Goal: Task Accomplishment & Management: Complete application form

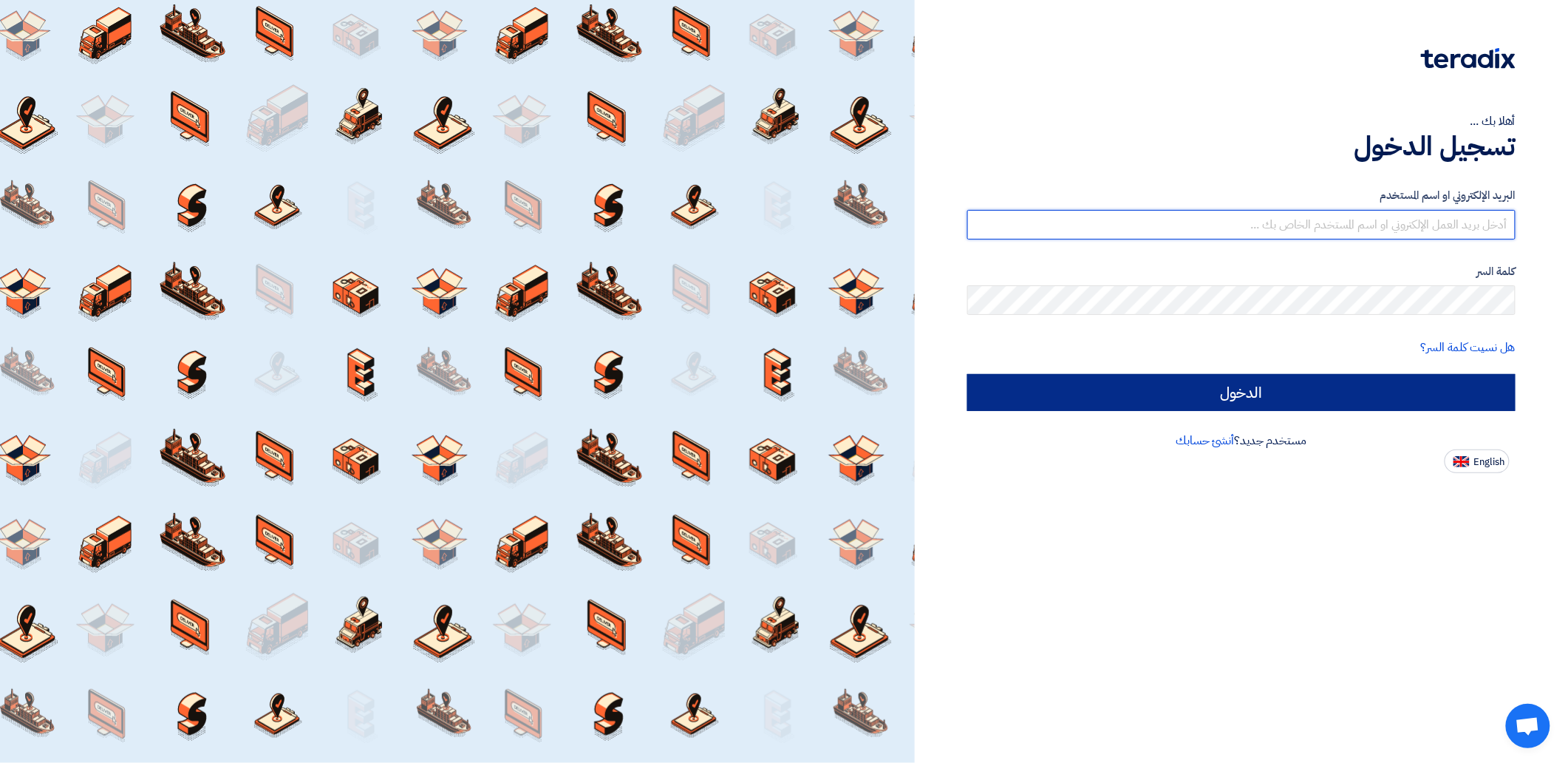
type input "Egad@sharkeyasugar.com"
click at [1263, 395] on input "الدخول" at bounding box center [1241, 392] width 548 height 37
type input "Sign in"
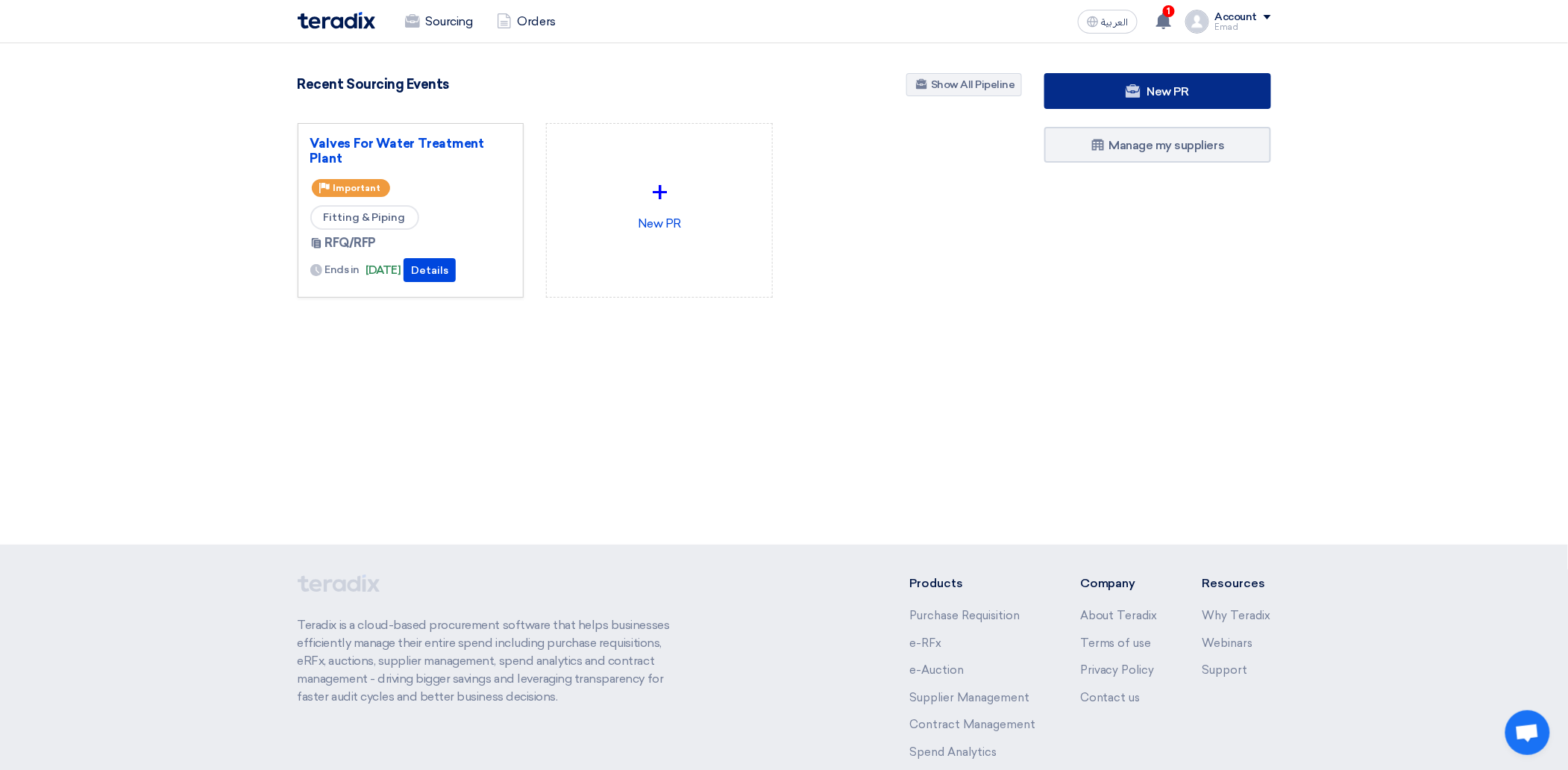
click at [1163, 90] on span "New PR" at bounding box center [1167, 91] width 42 height 15
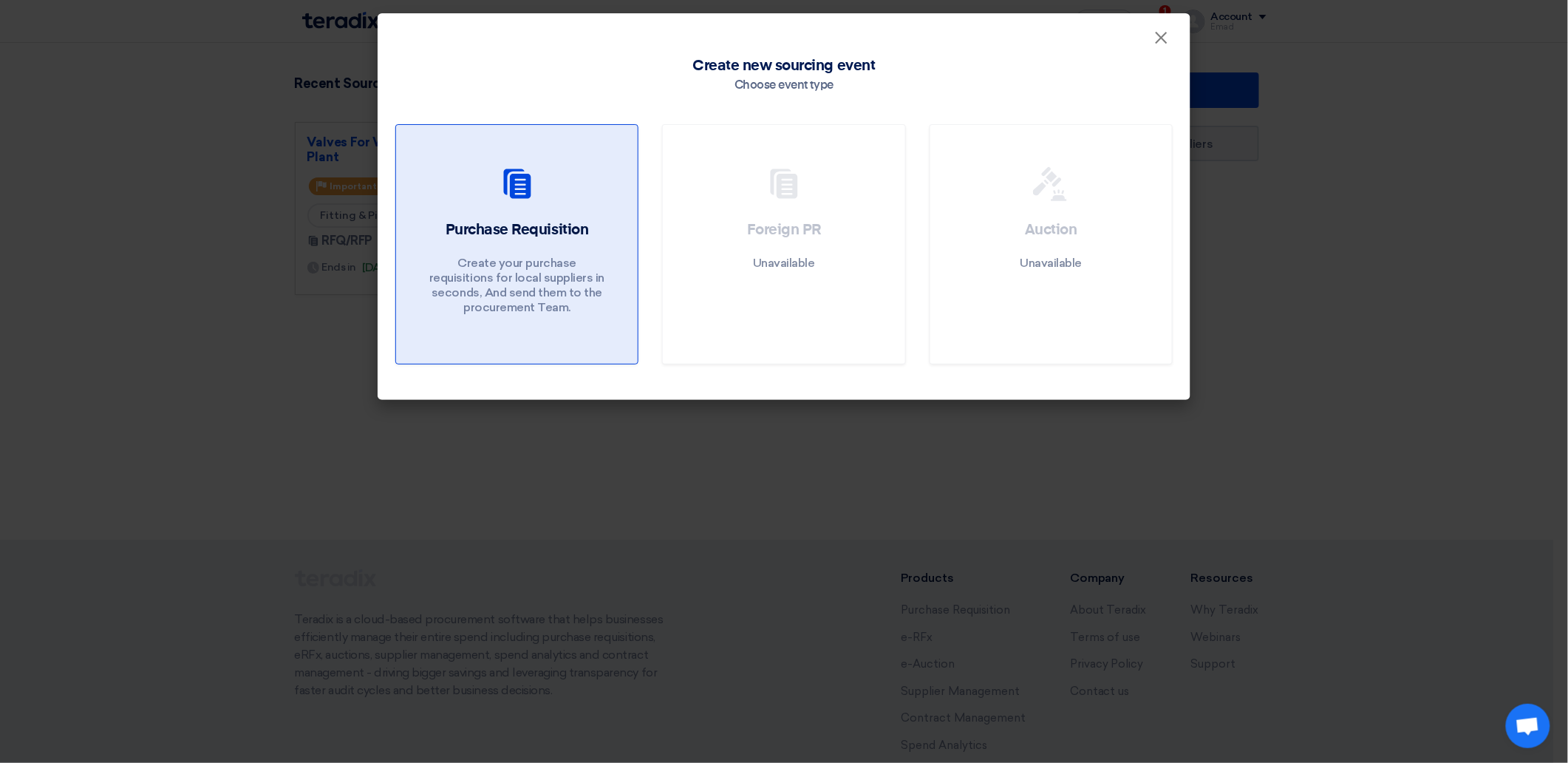
click at [524, 193] on use at bounding box center [517, 183] width 27 height 30
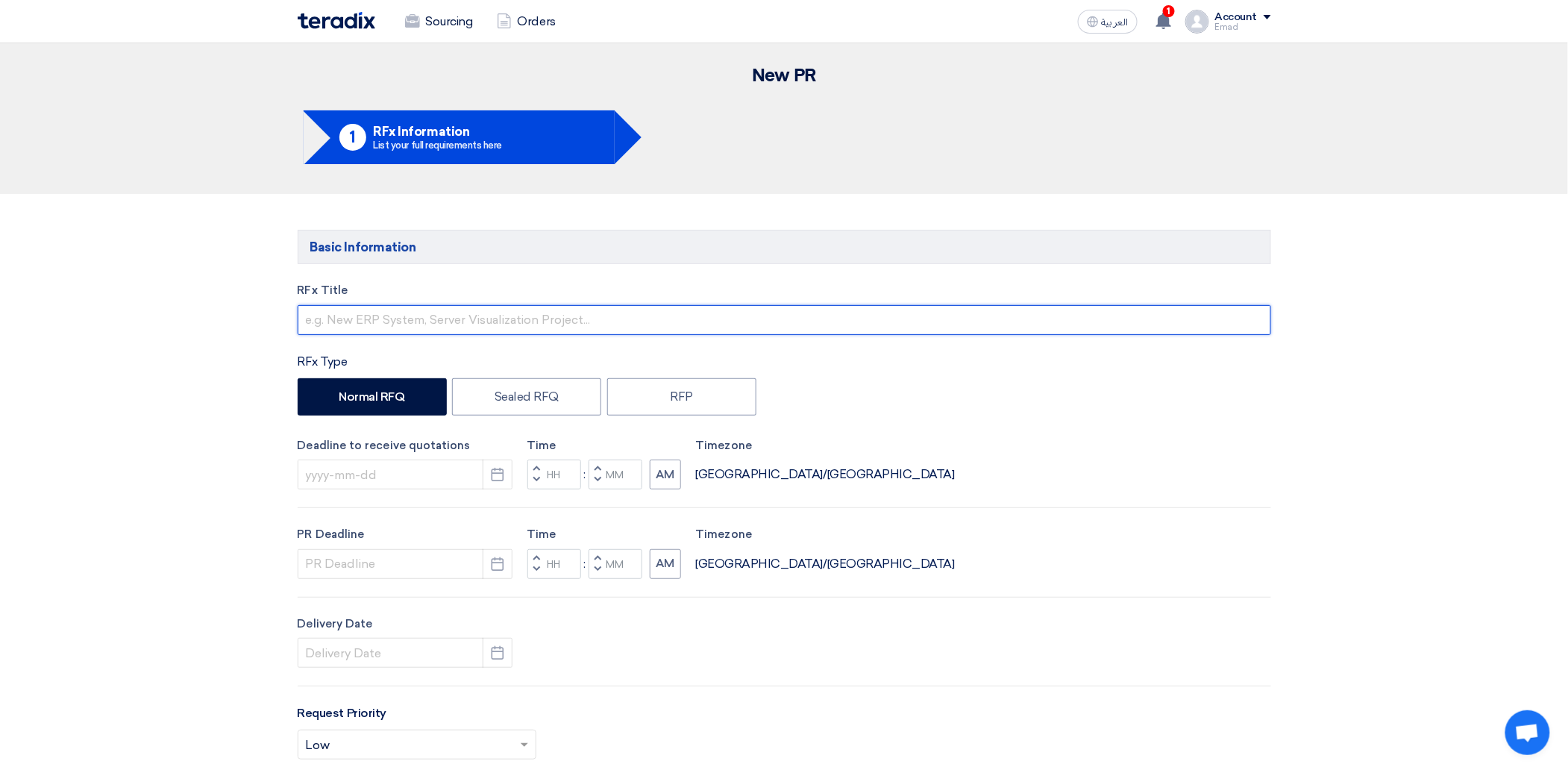
click at [418, 326] on input "text" at bounding box center [784, 320] width 973 height 30
type input "Refinery chemicals"
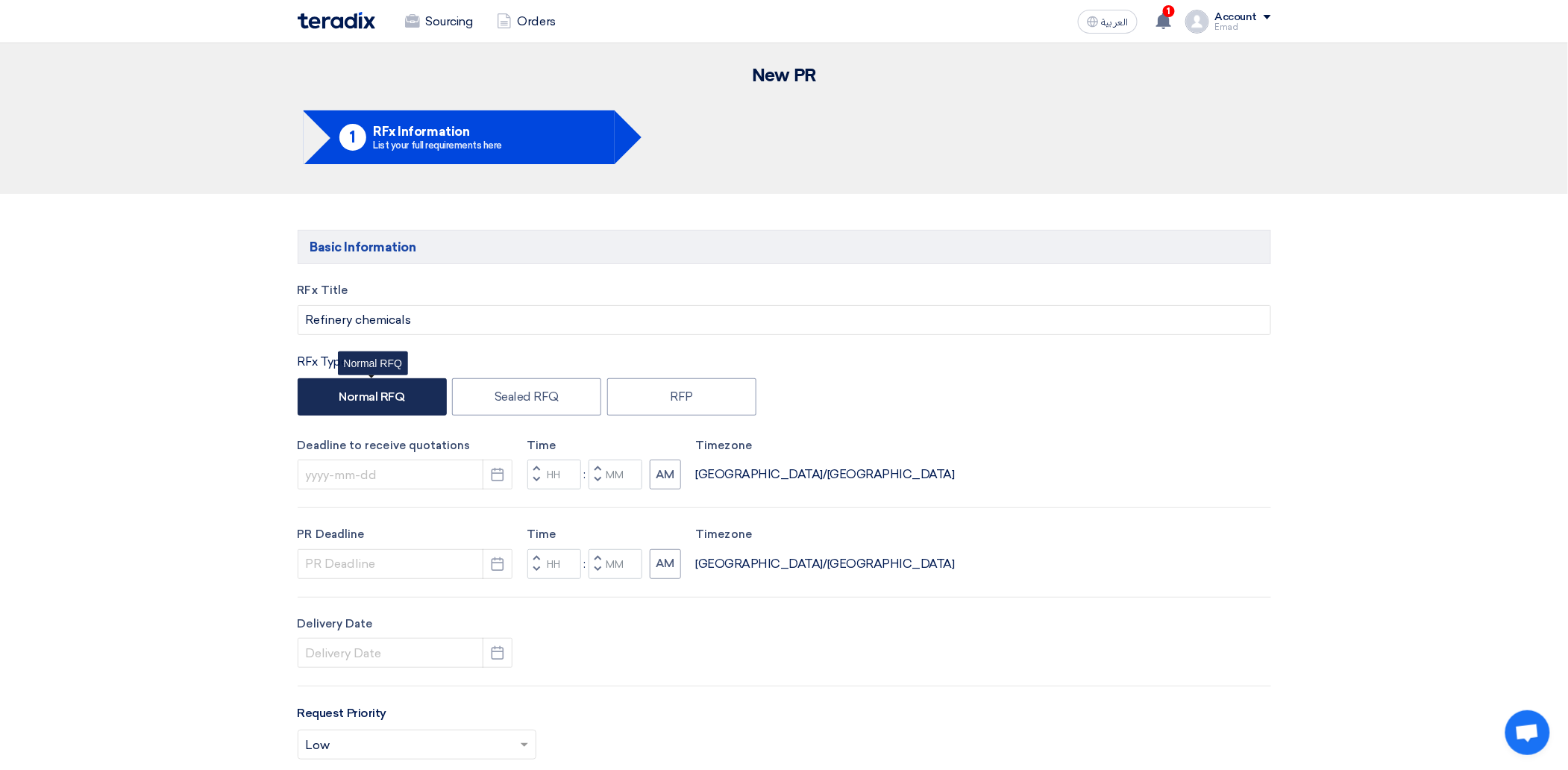
click at [382, 388] on label "Normal RFQ" at bounding box center [371, 397] width 149 height 37
click at [348, 391] on input "Normal RFQ" at bounding box center [343, 396] width 10 height 10
click at [505, 469] on button "Pick a date" at bounding box center [497, 474] width 30 height 30
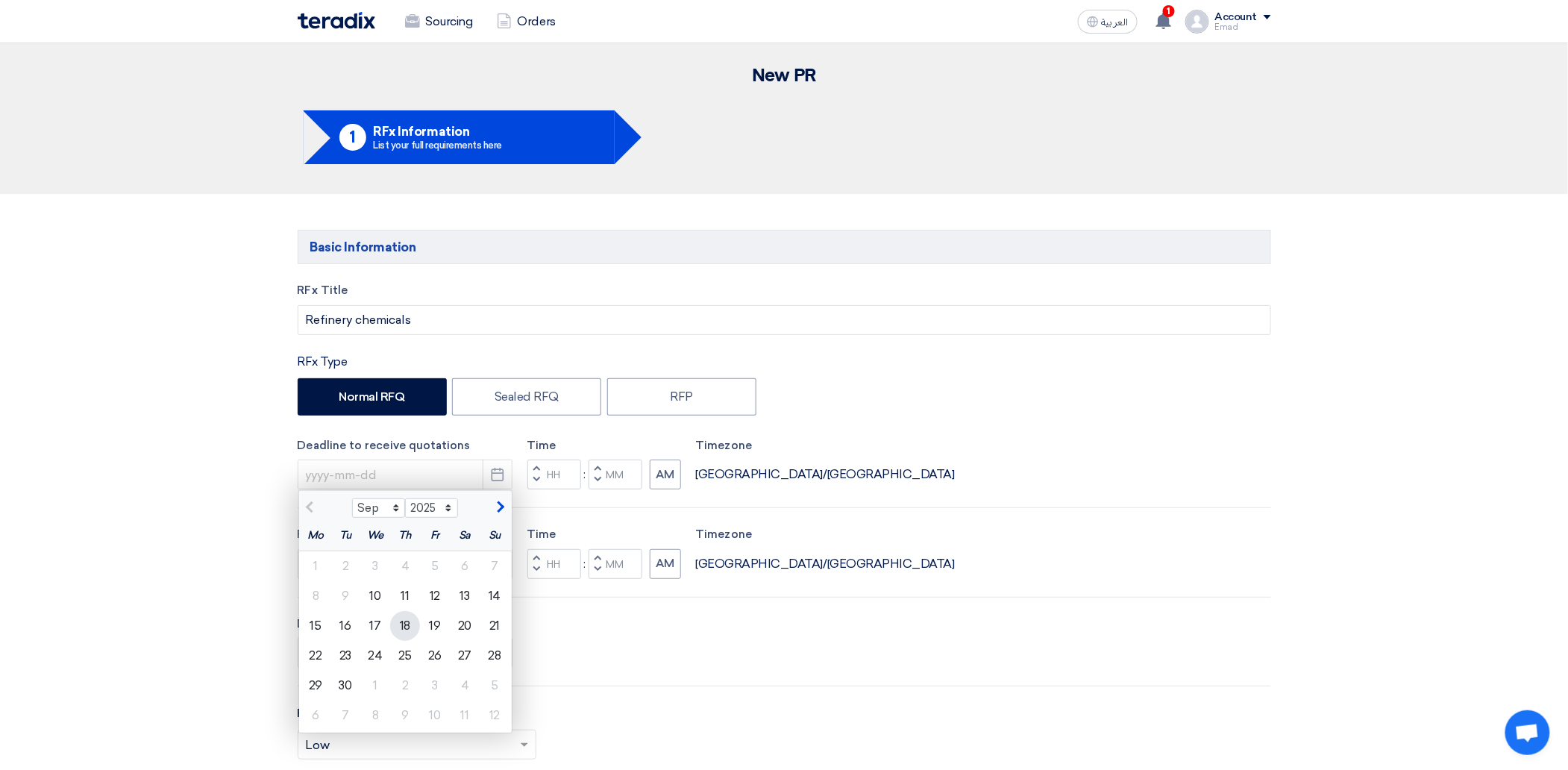
click at [400, 622] on div "18" at bounding box center [404, 625] width 30 height 30
type input "9/18/2025"
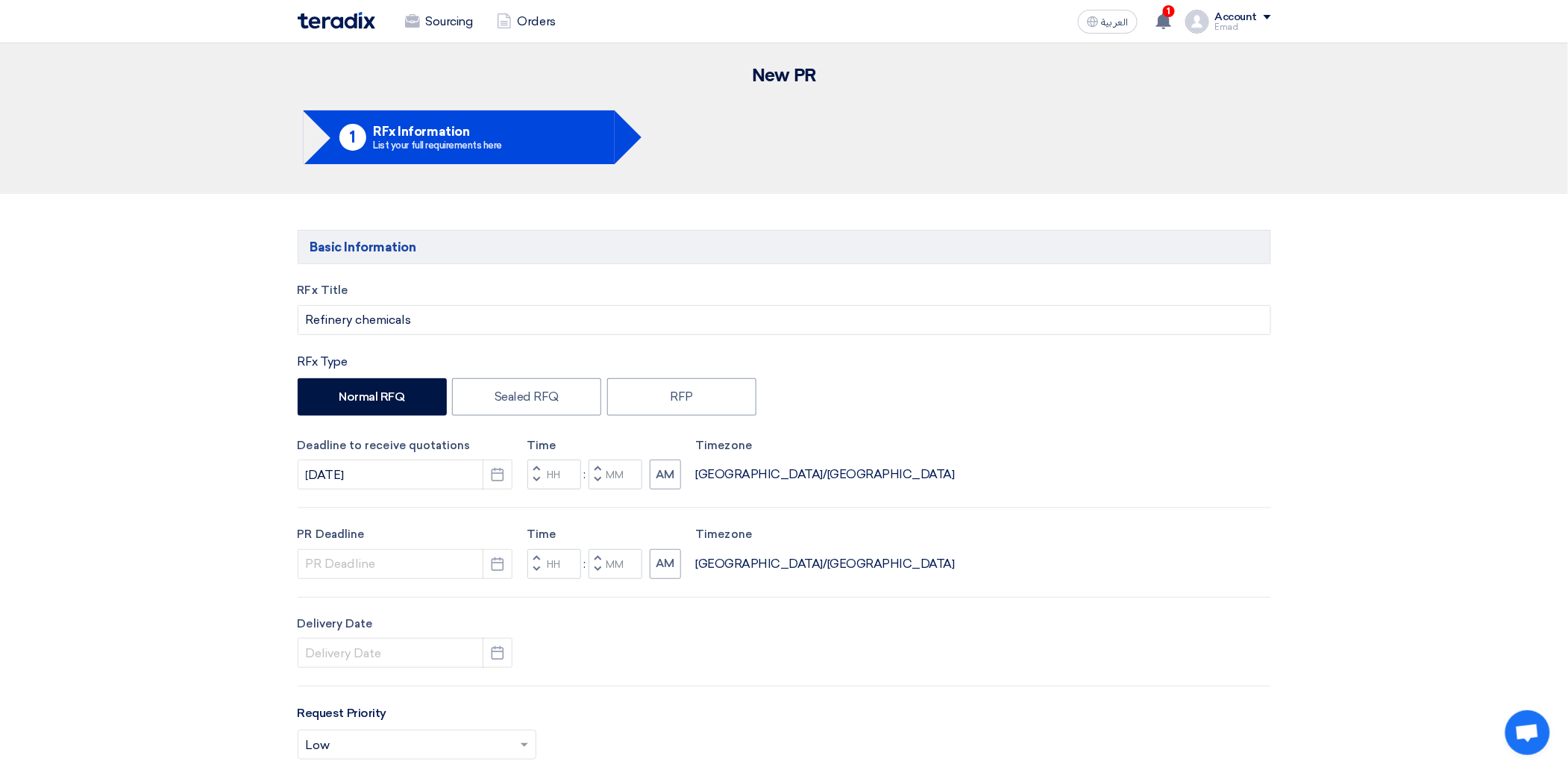
click at [538, 470] on span "button" at bounding box center [536, 468] width 5 height 9
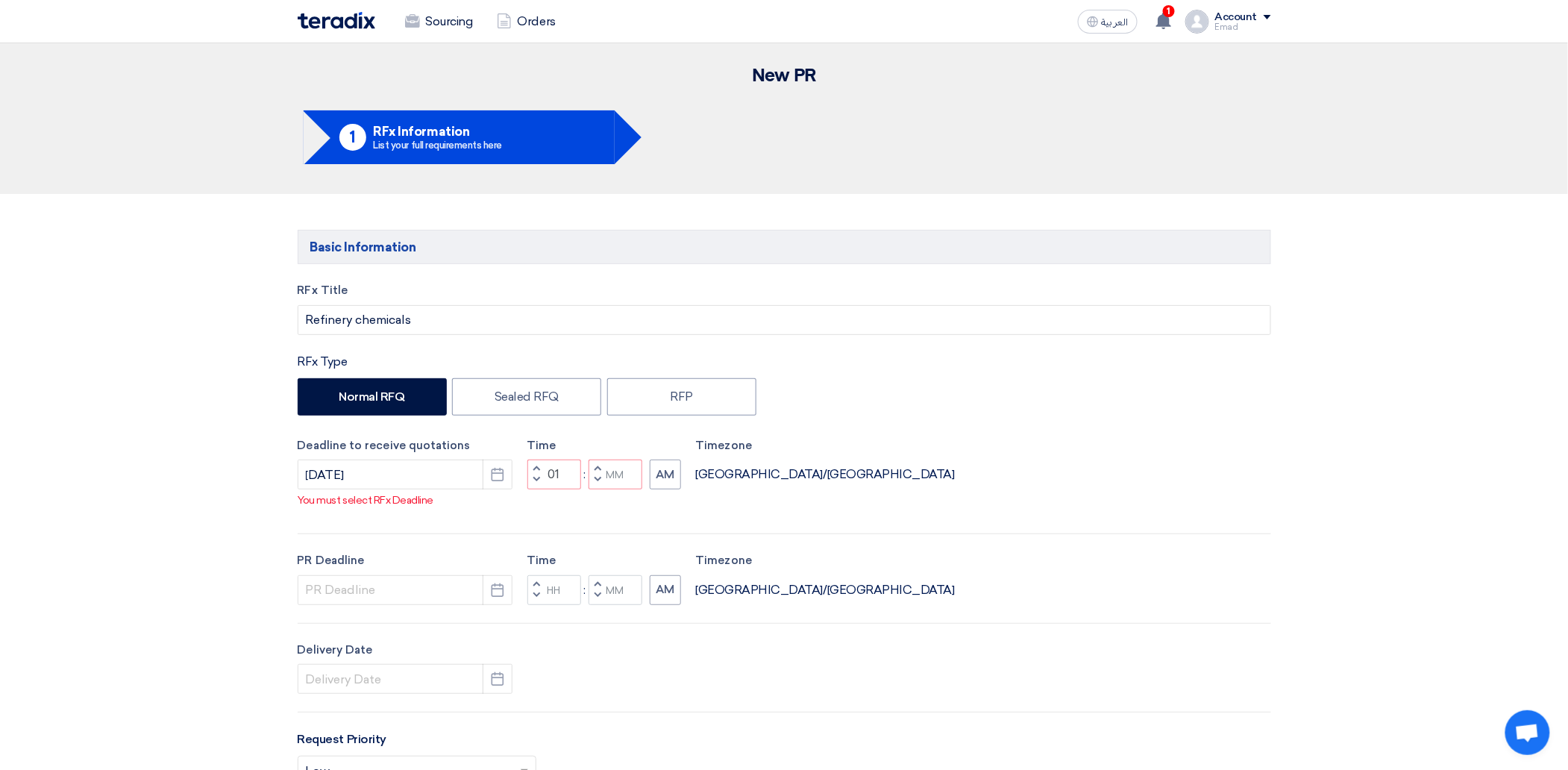
click at [601, 490] on button "Decrement minutes" at bounding box center [597, 480] width 17 height 18
type input "12"
type input "59"
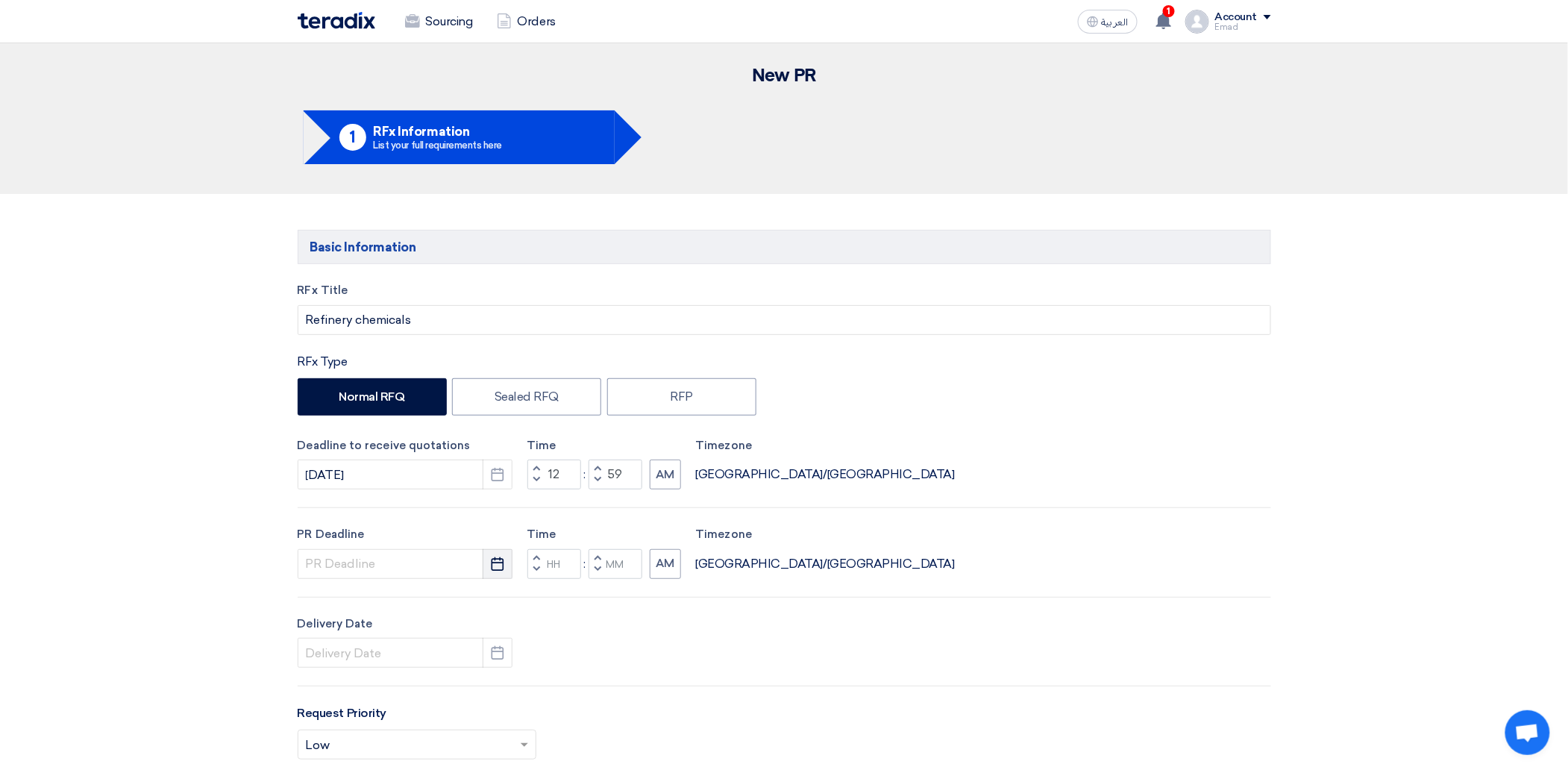
click at [499, 570] on use "button" at bounding box center [498, 563] width 13 height 14
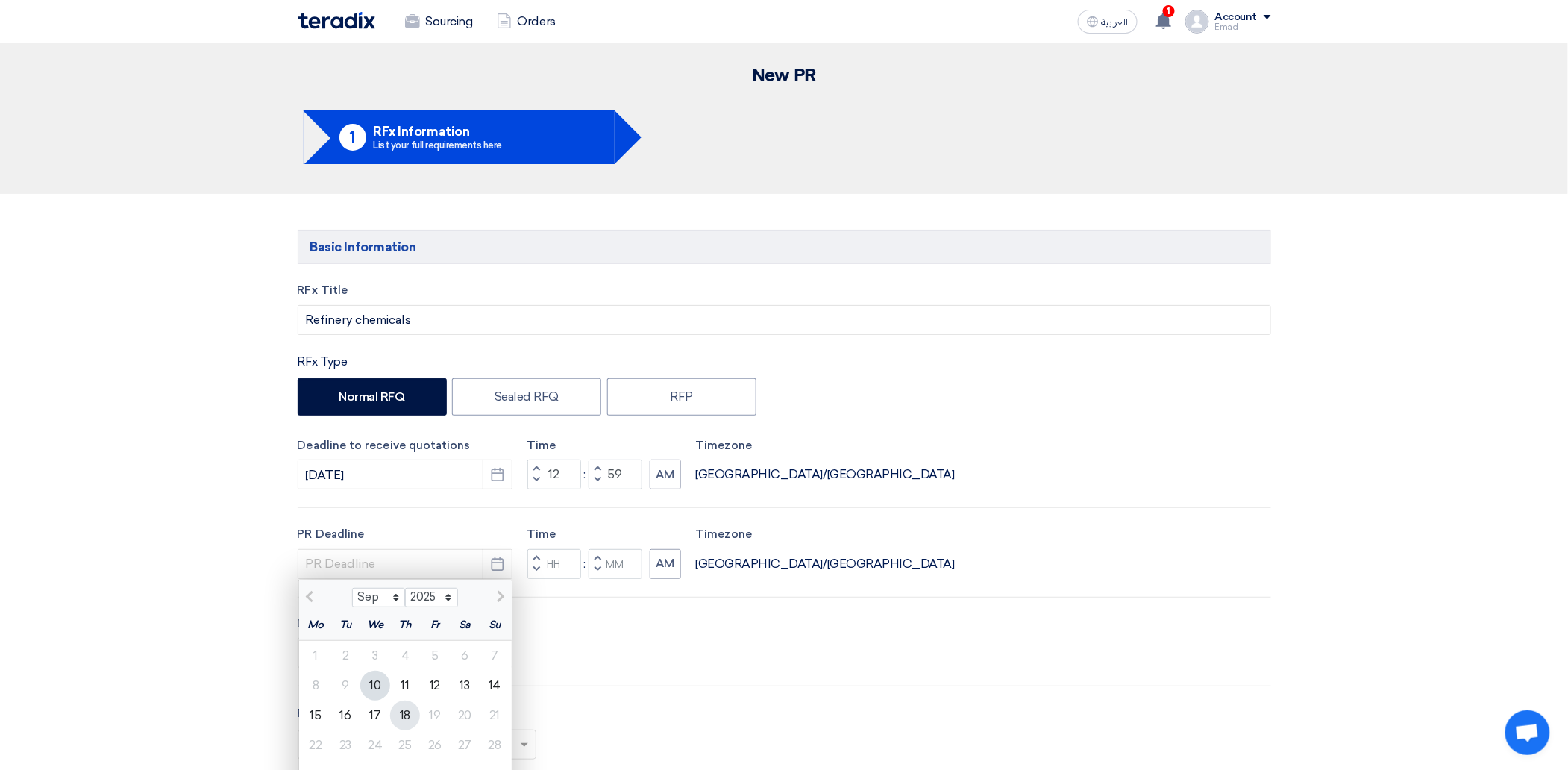
click at [402, 711] on div "18" at bounding box center [404, 716] width 30 height 30
type input "9/18/2025"
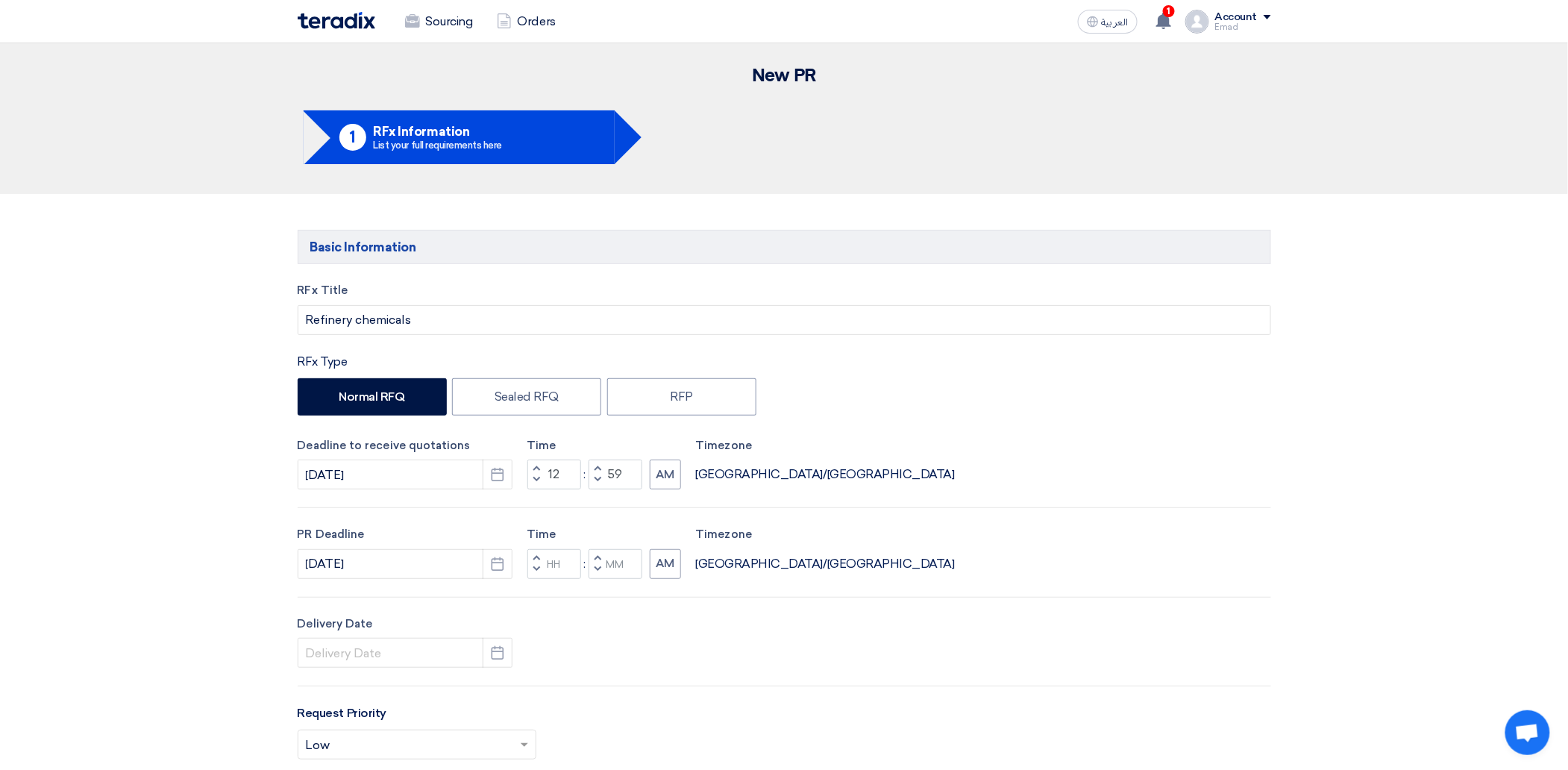
click at [539, 567] on span "button" at bounding box center [536, 569] width 5 height 9
type input "11"
click at [598, 562] on span "button" at bounding box center [597, 557] width 5 height 9
type input "01"
click at [669, 565] on button "PM" at bounding box center [664, 564] width 30 height 30
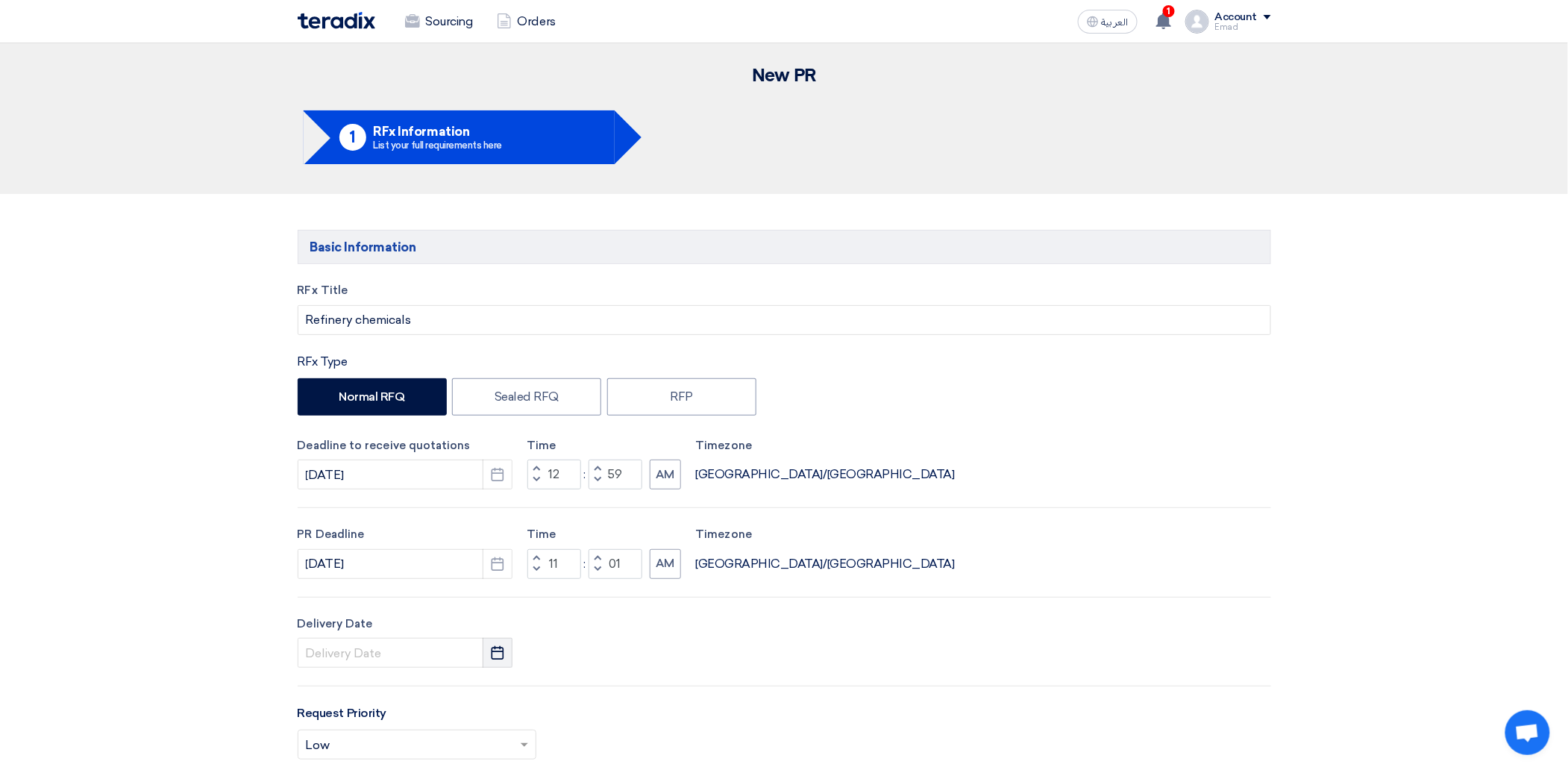
click at [505, 648] on icon "Pick a date" at bounding box center [497, 652] width 15 height 15
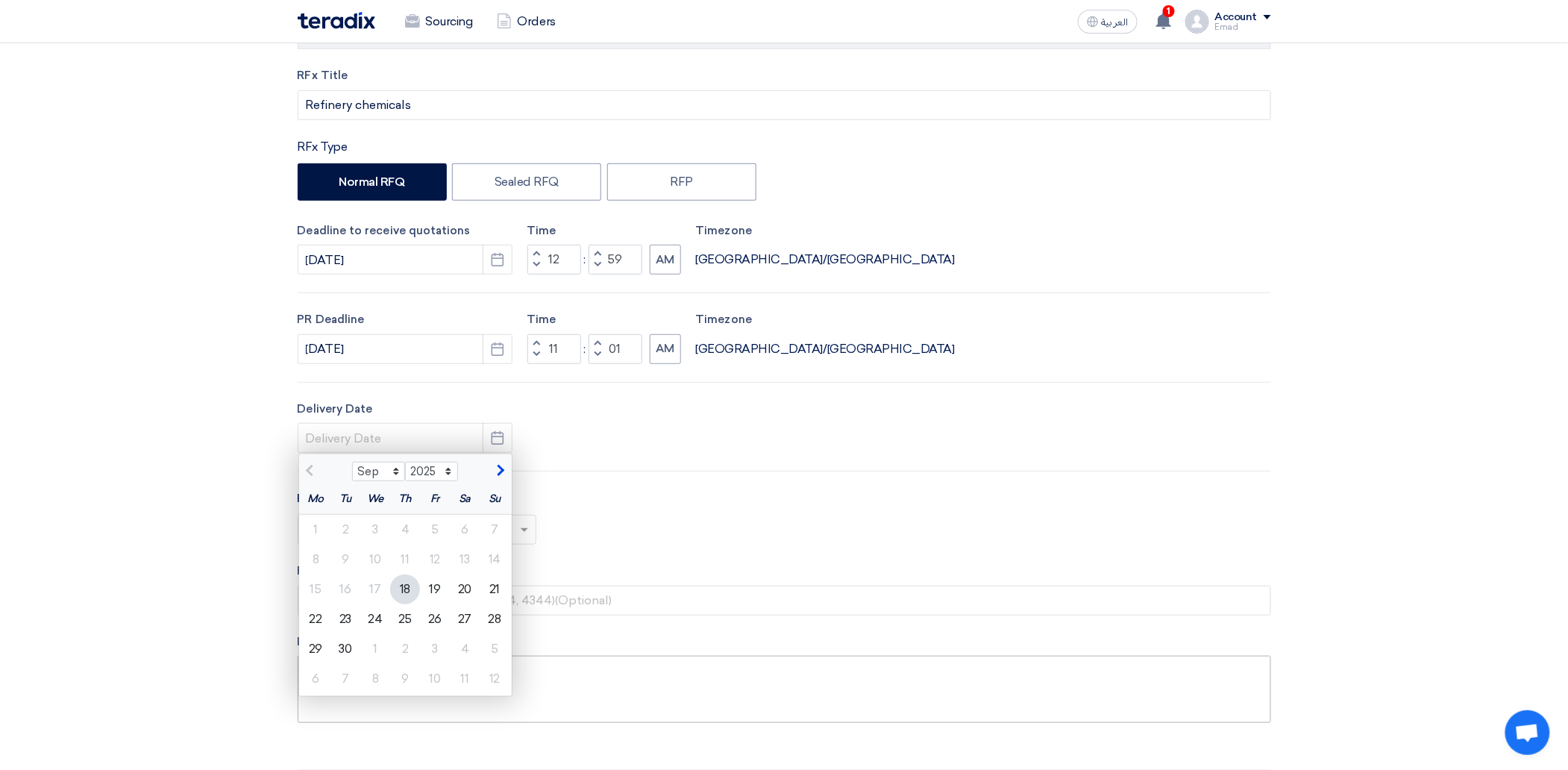
scroll to position [298, 0]
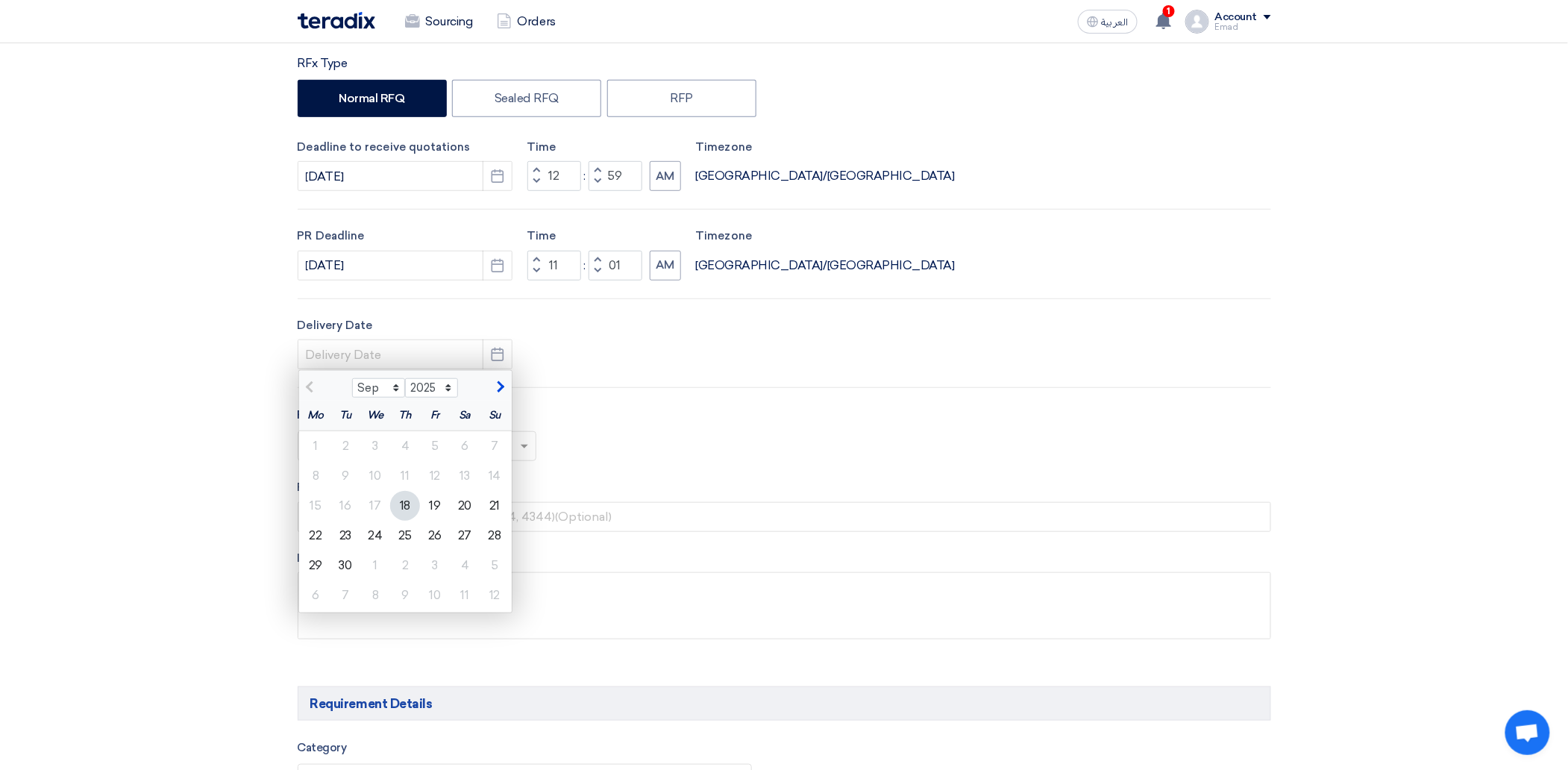
click at [407, 506] on div "18" at bounding box center [404, 506] width 30 height 30
type input "9/18/2025"
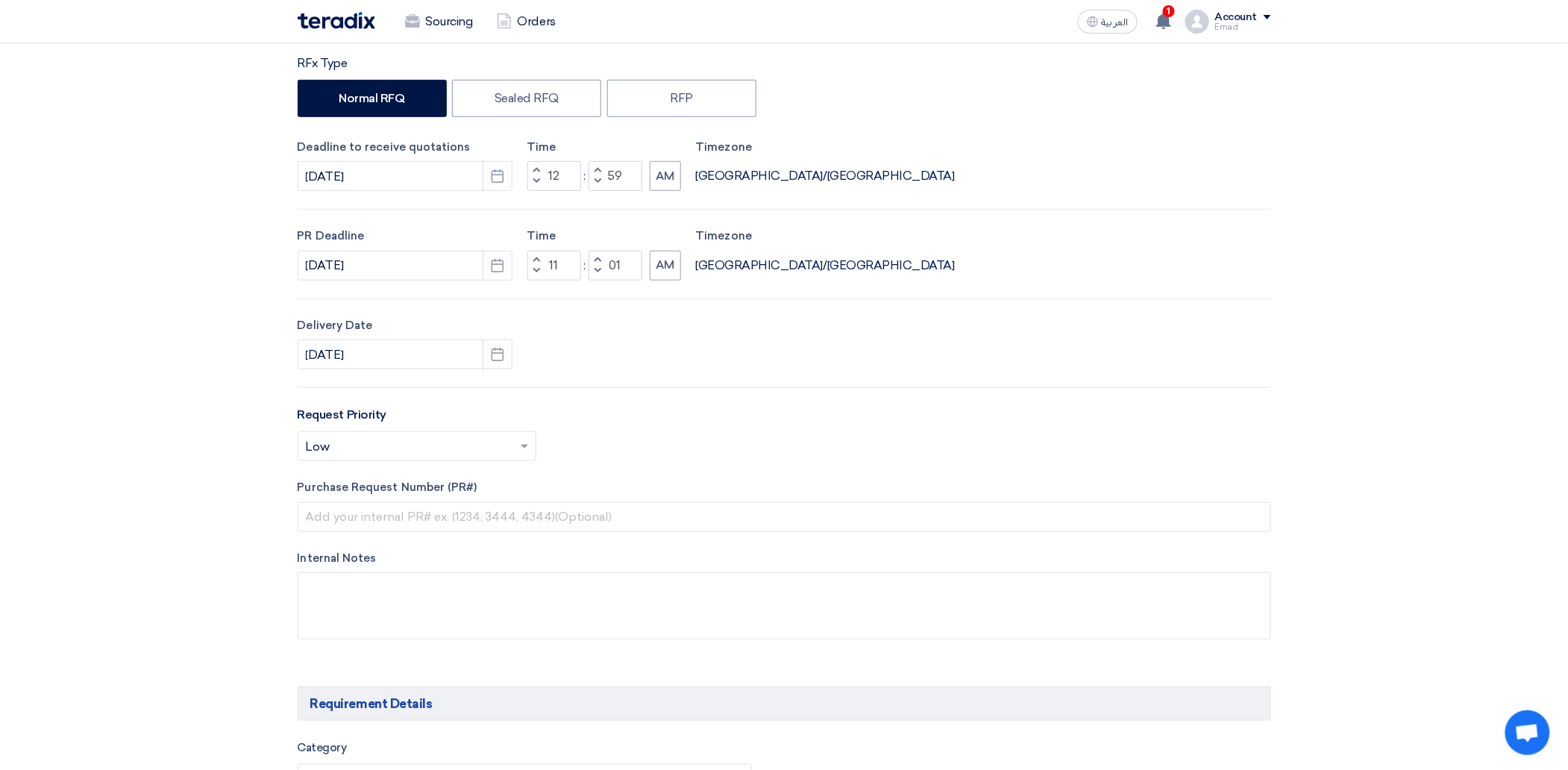
click at [412, 452] on input "text" at bounding box center [409, 447] width 207 height 24
click at [404, 483] on div "Critical" at bounding box center [417, 475] width 237 height 30
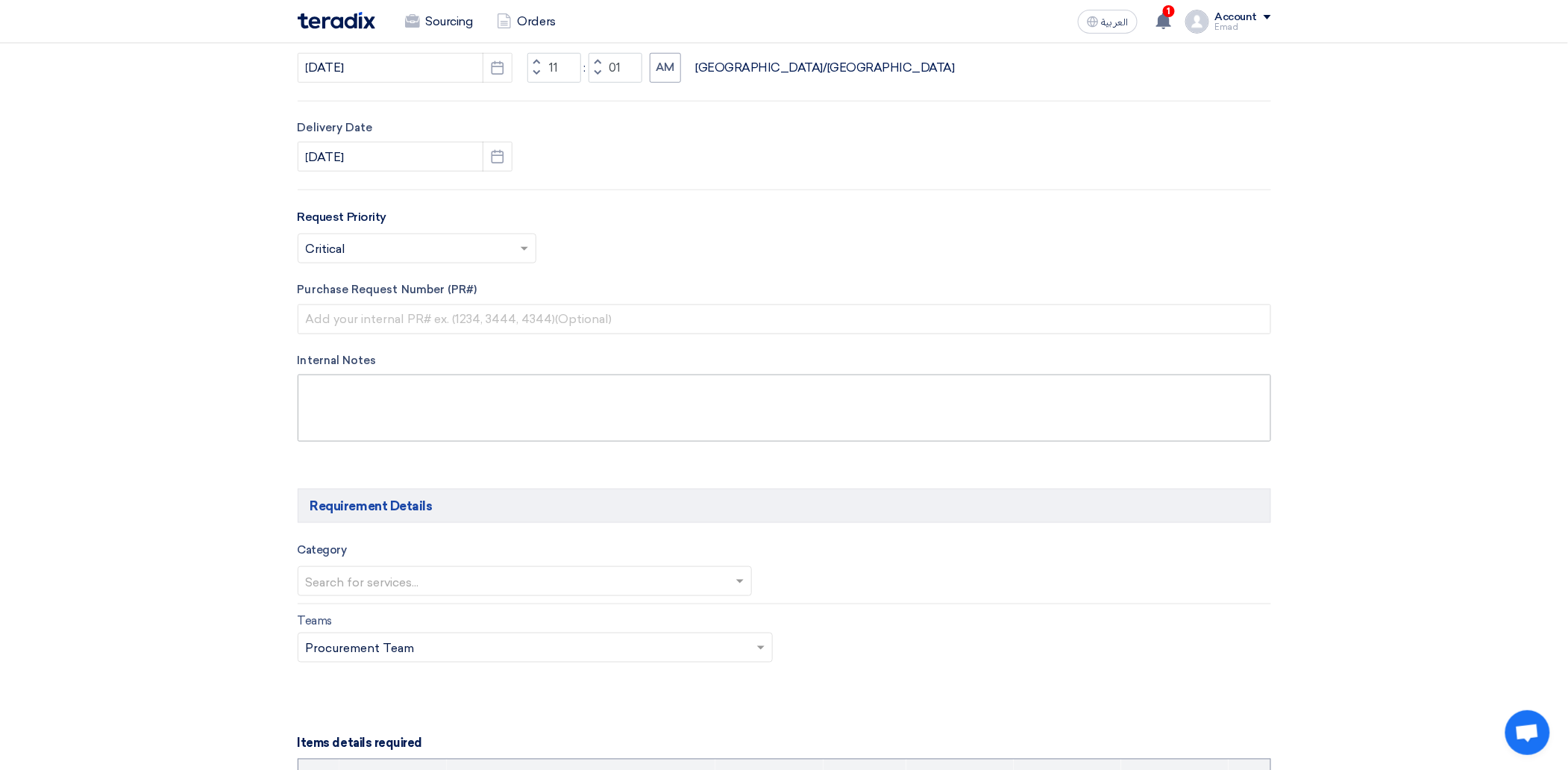
scroll to position [497, 0]
click at [397, 582] on input "text" at bounding box center [518, 581] width 424 height 24
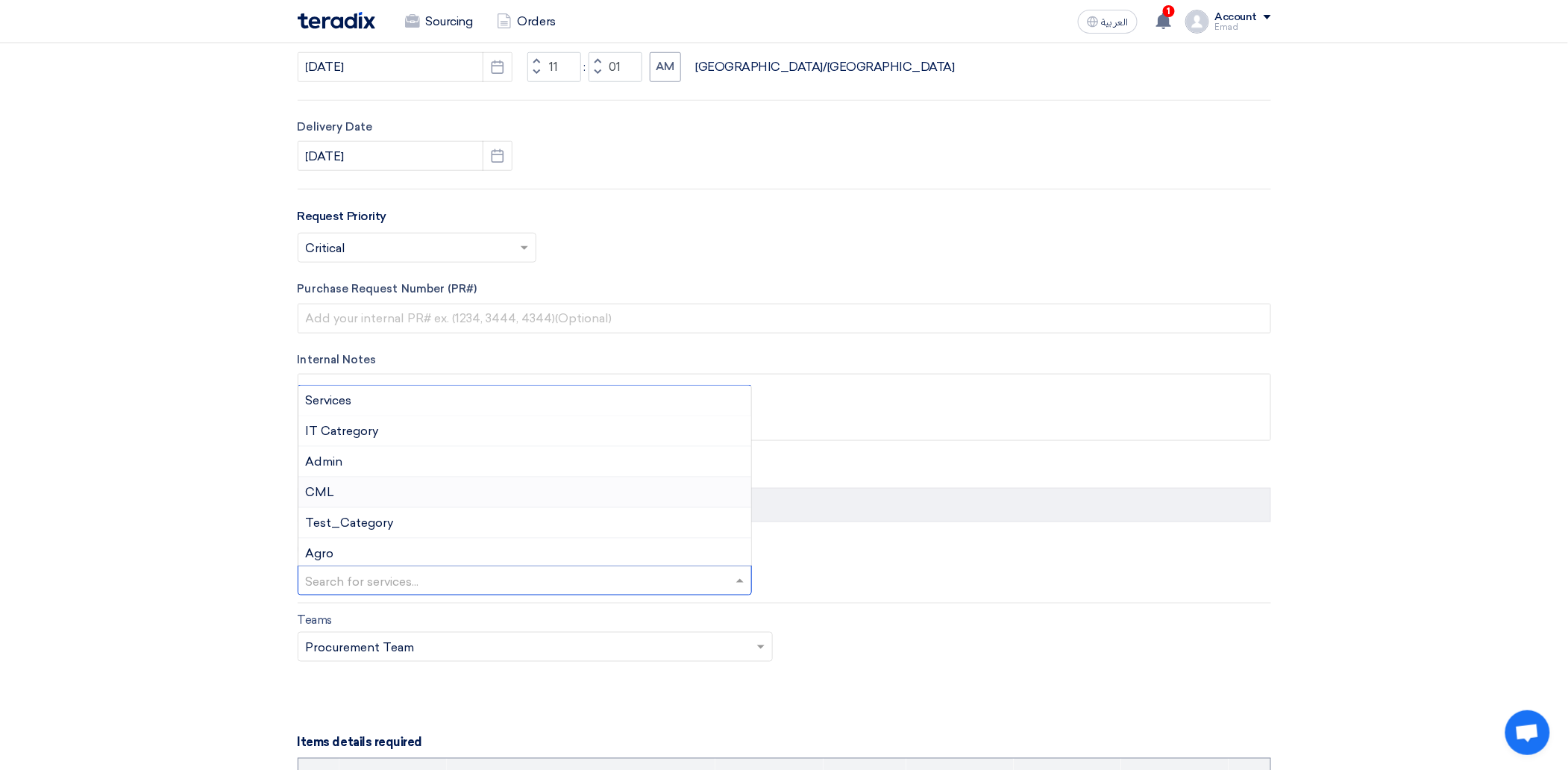
click at [394, 491] on div "CML" at bounding box center [525, 492] width 454 height 30
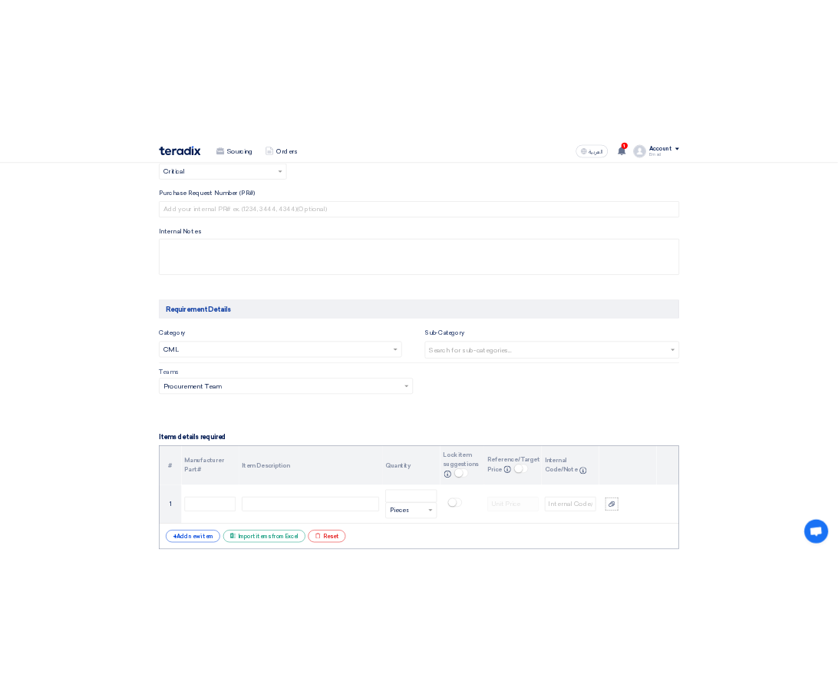
scroll to position [818, 0]
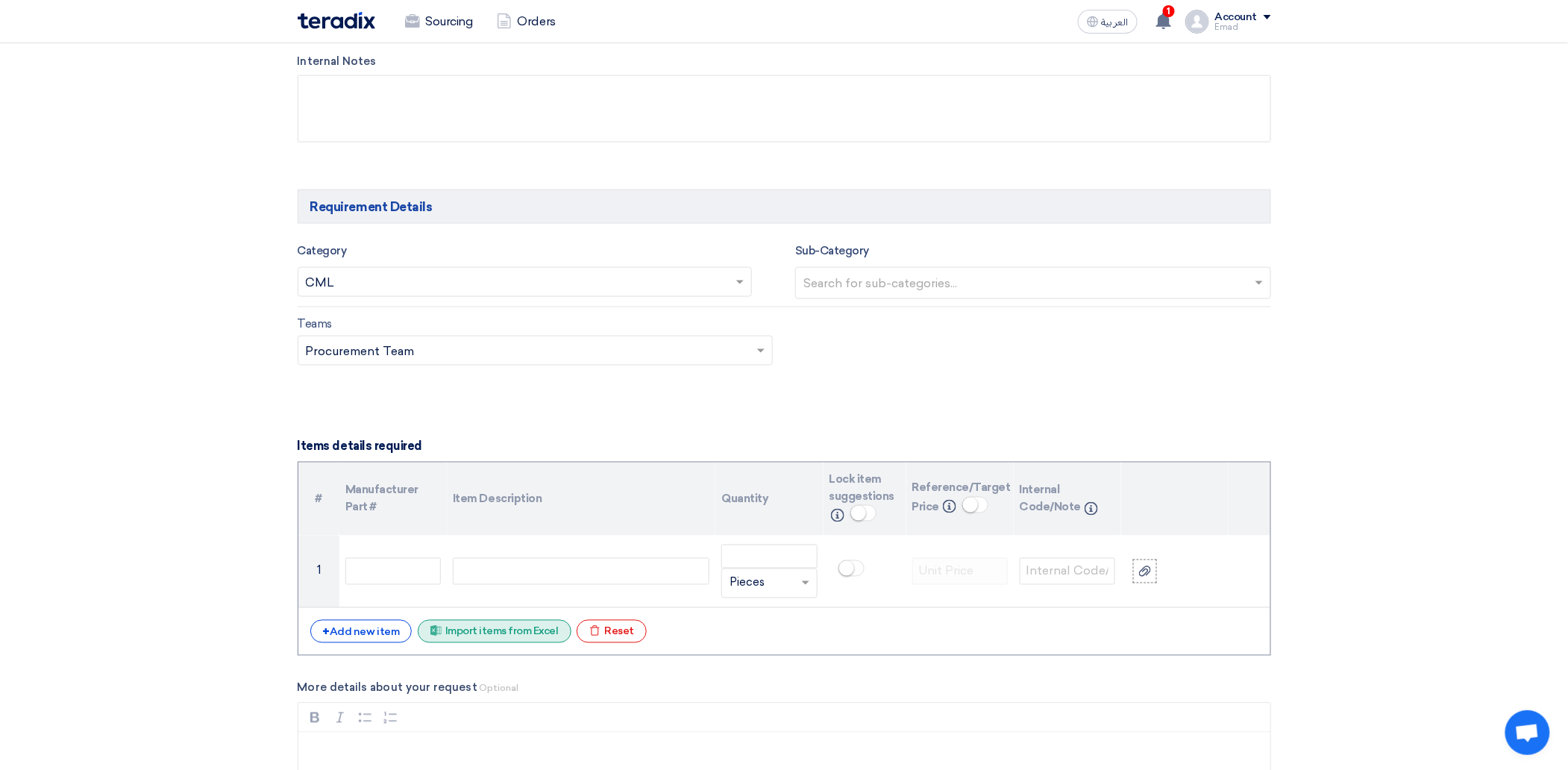
click at [488, 630] on div "Excel file Import items from Excel" at bounding box center [495, 632] width 154 height 23
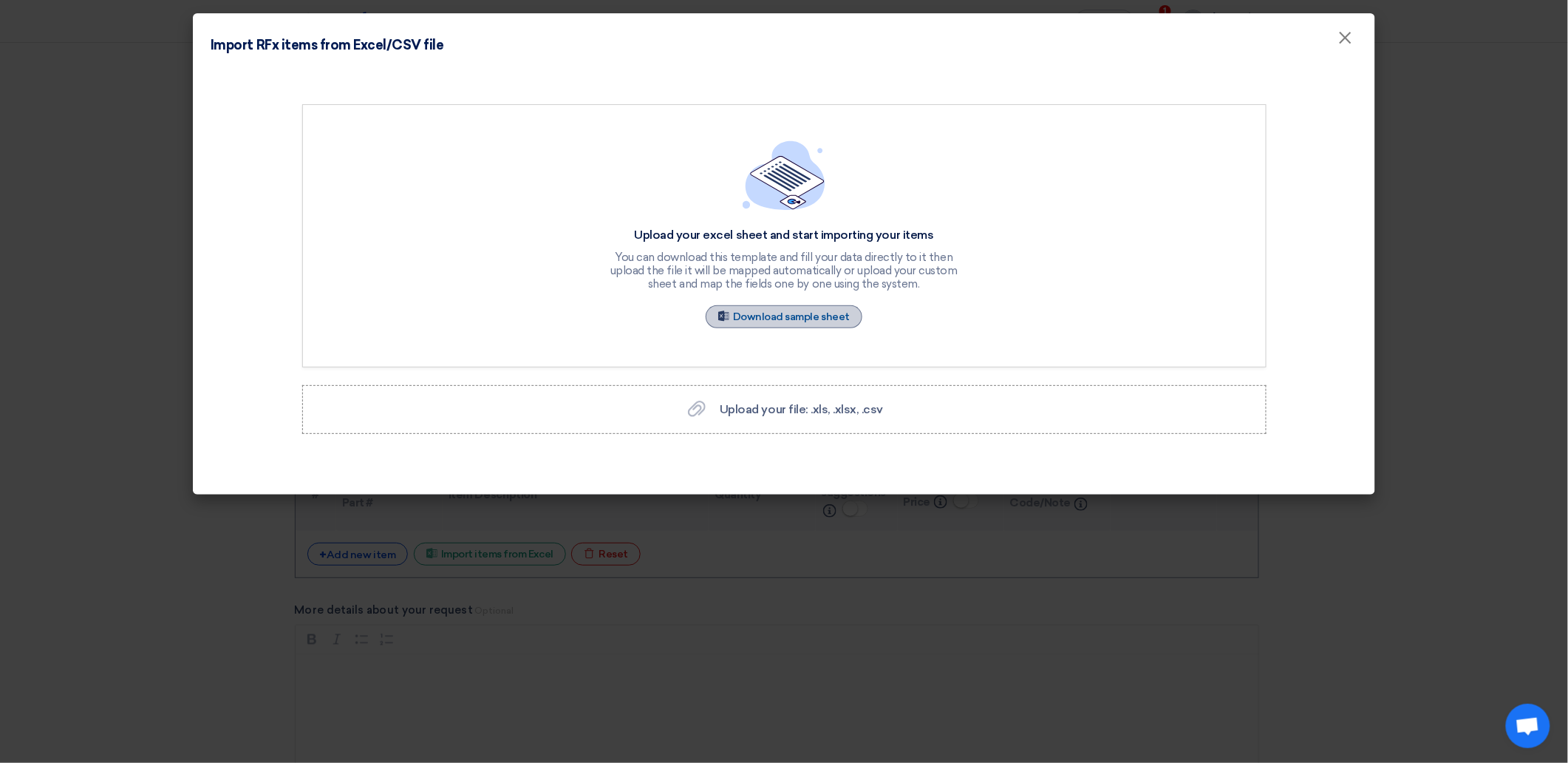
click at [761, 310] on link "Sample Sheet Download sample sheet" at bounding box center [784, 317] width 157 height 23
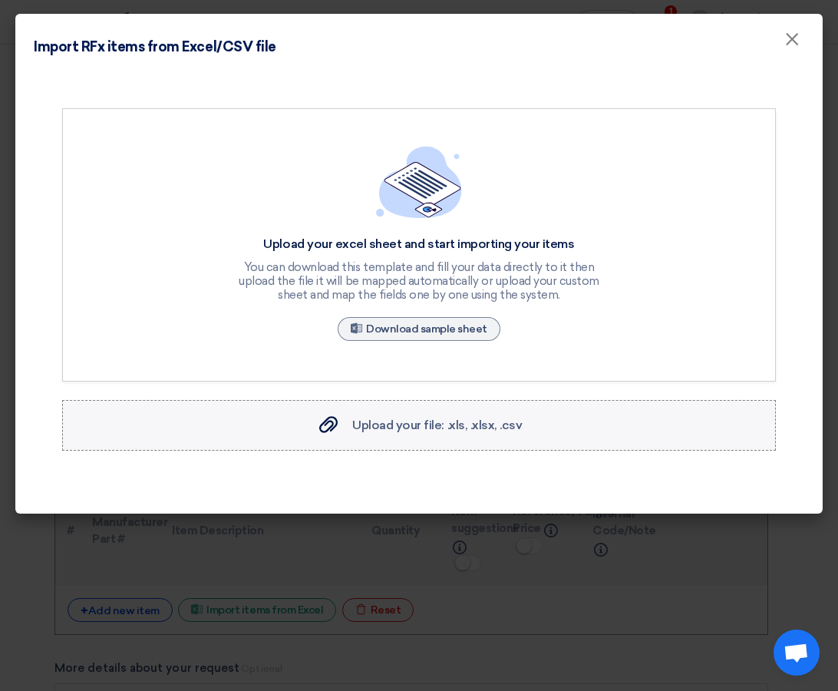
click at [461, 442] on label "Upload your file: .xls, .xlsx, .csv Upload your file: .xls, .xlsx, .csv" at bounding box center [419, 425] width 714 height 51
click at [0, 0] on input "Upload your file: .xls, .xlsx, .csv Upload your file: .xls, .xlsx, .csv" at bounding box center [0, 0] width 0 height 0
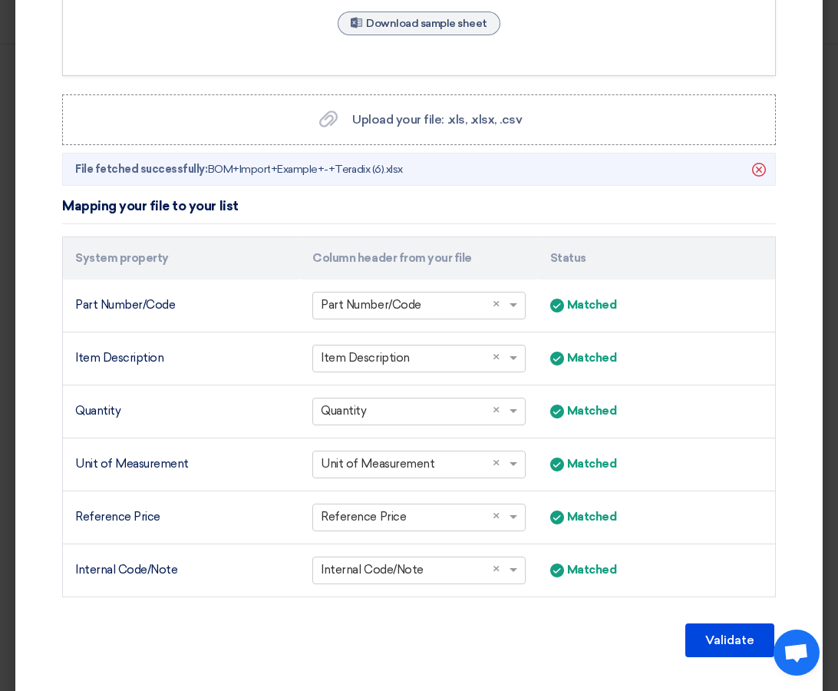
scroll to position [307, 0]
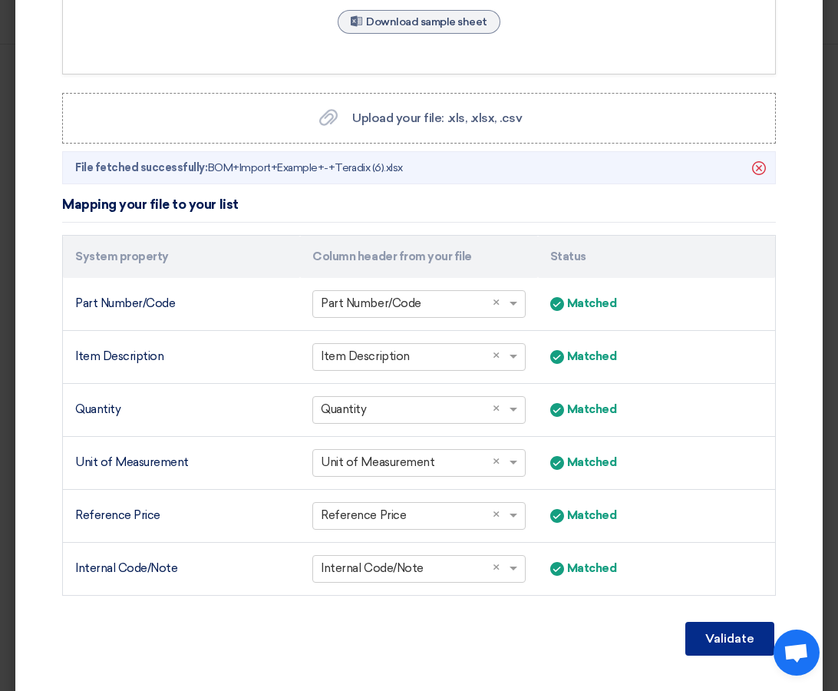
click at [731, 638] on button "Validate" at bounding box center [729, 639] width 89 height 34
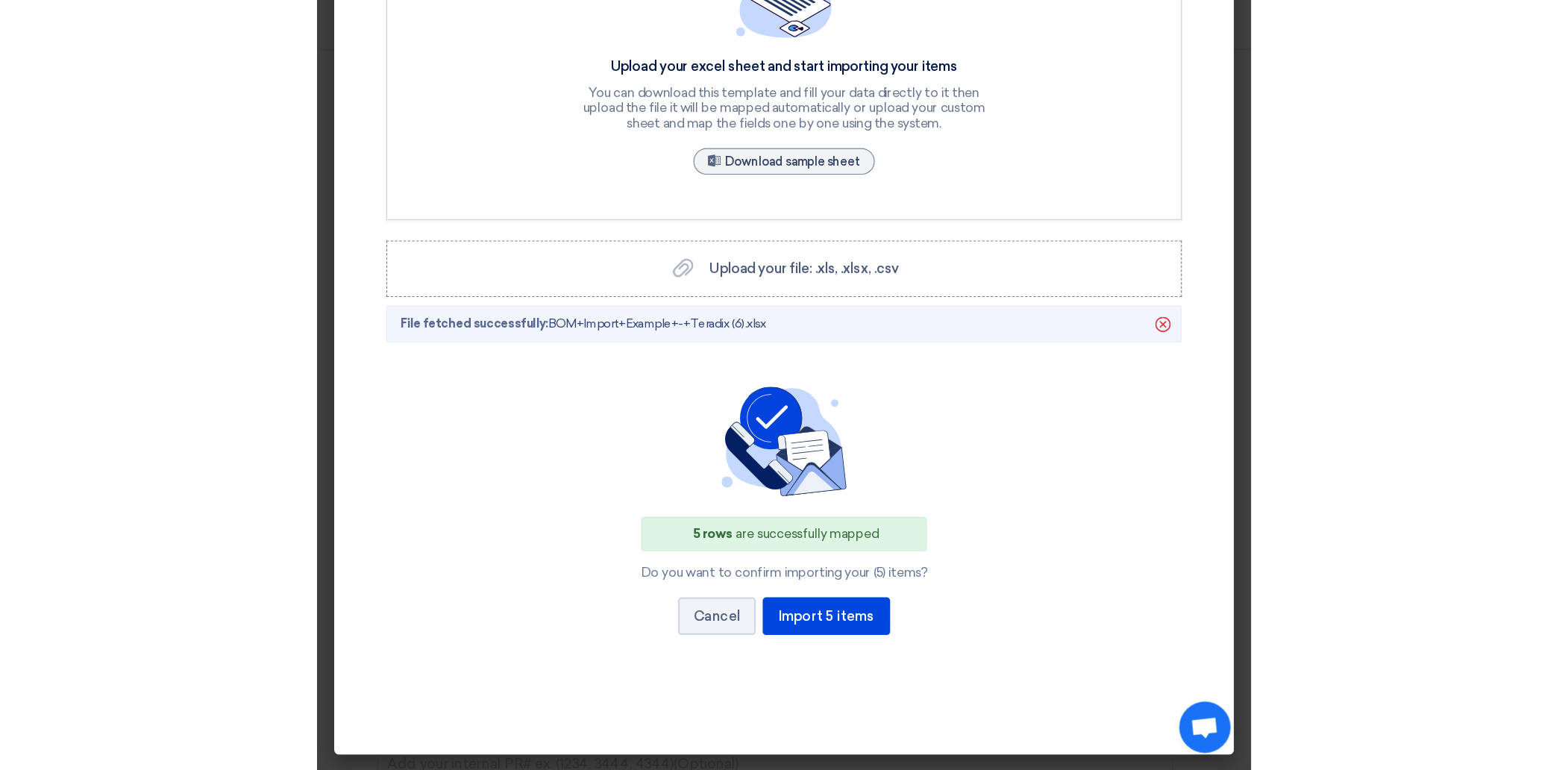
scroll to position [180, 0]
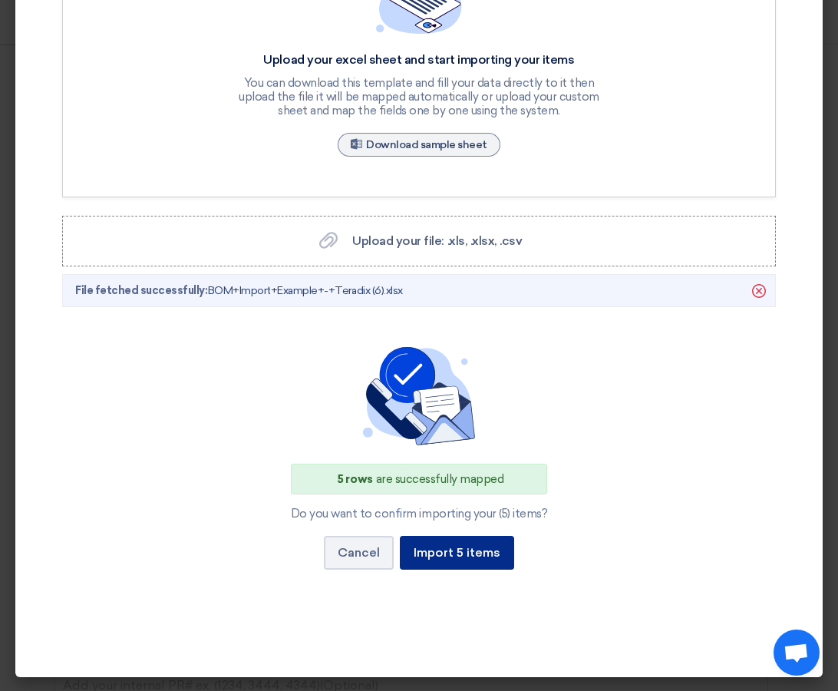
click at [440, 566] on button "Import 5 items" at bounding box center [457, 553] width 114 height 34
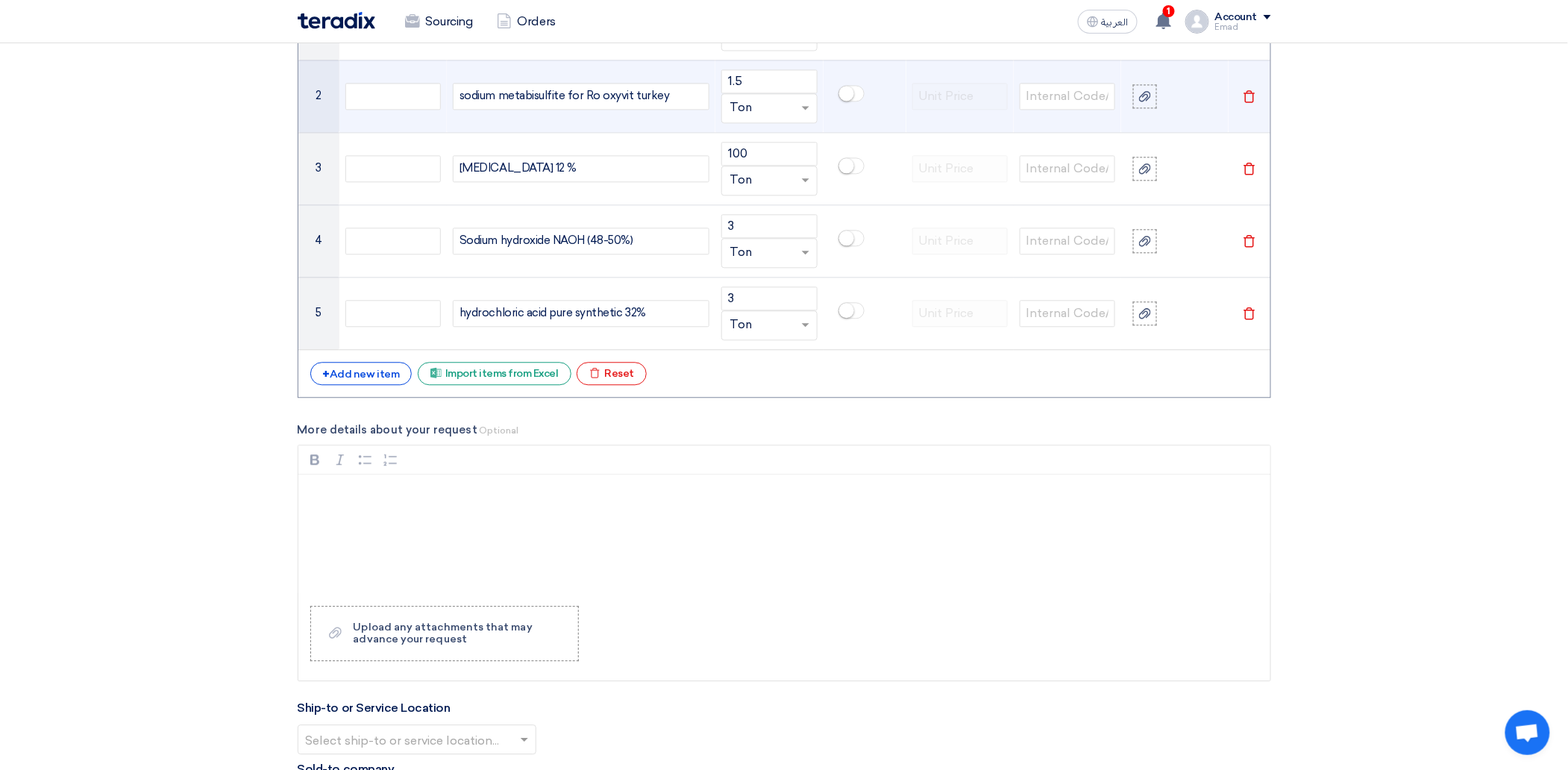
scroll to position [1541, 0]
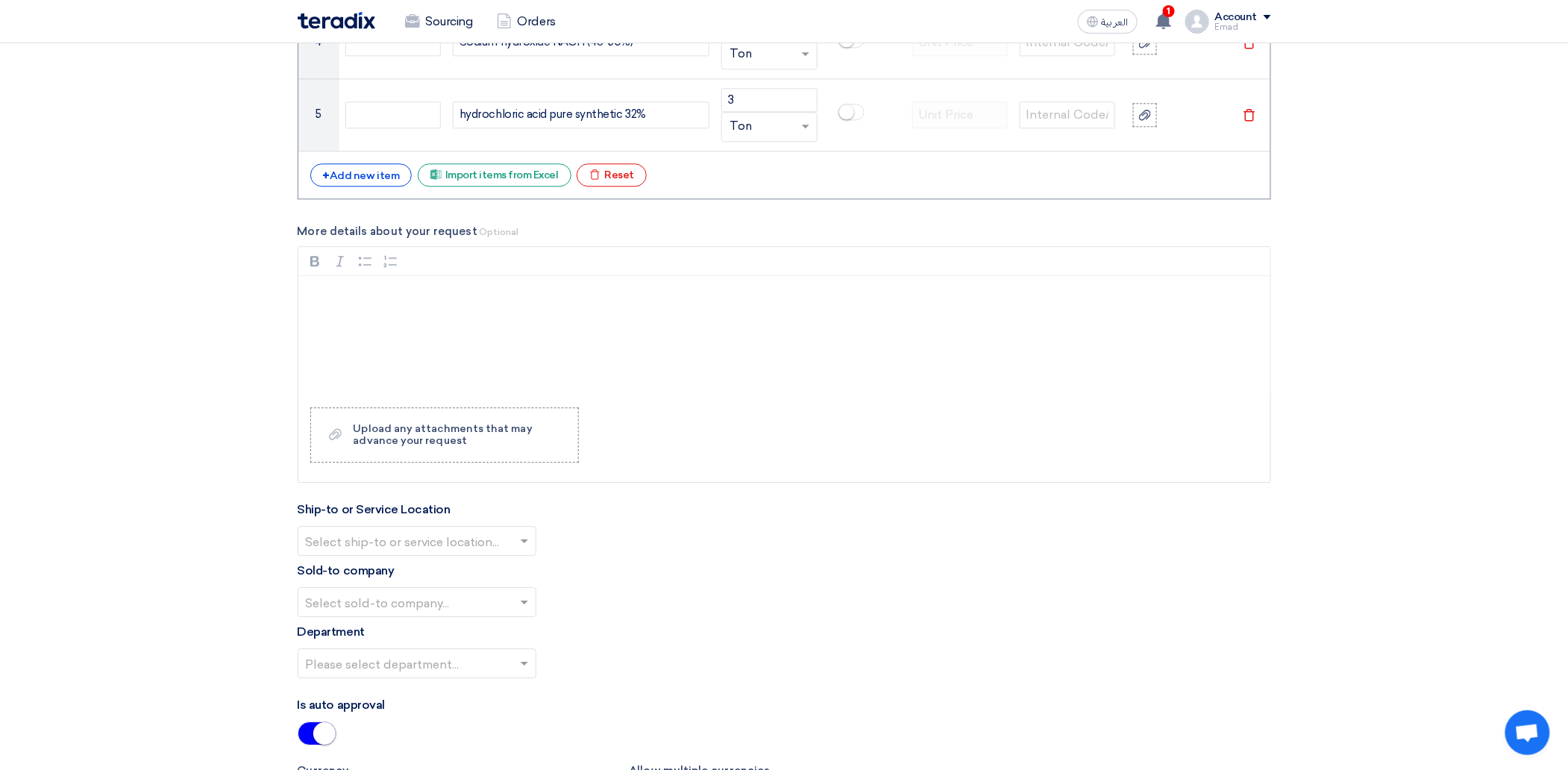
click at [479, 549] on input "text" at bounding box center [409, 542] width 207 height 24
click at [467, 574] on span "Alsharkeya Sugar Manufacturing - Site" at bounding box center [414, 570] width 217 height 15
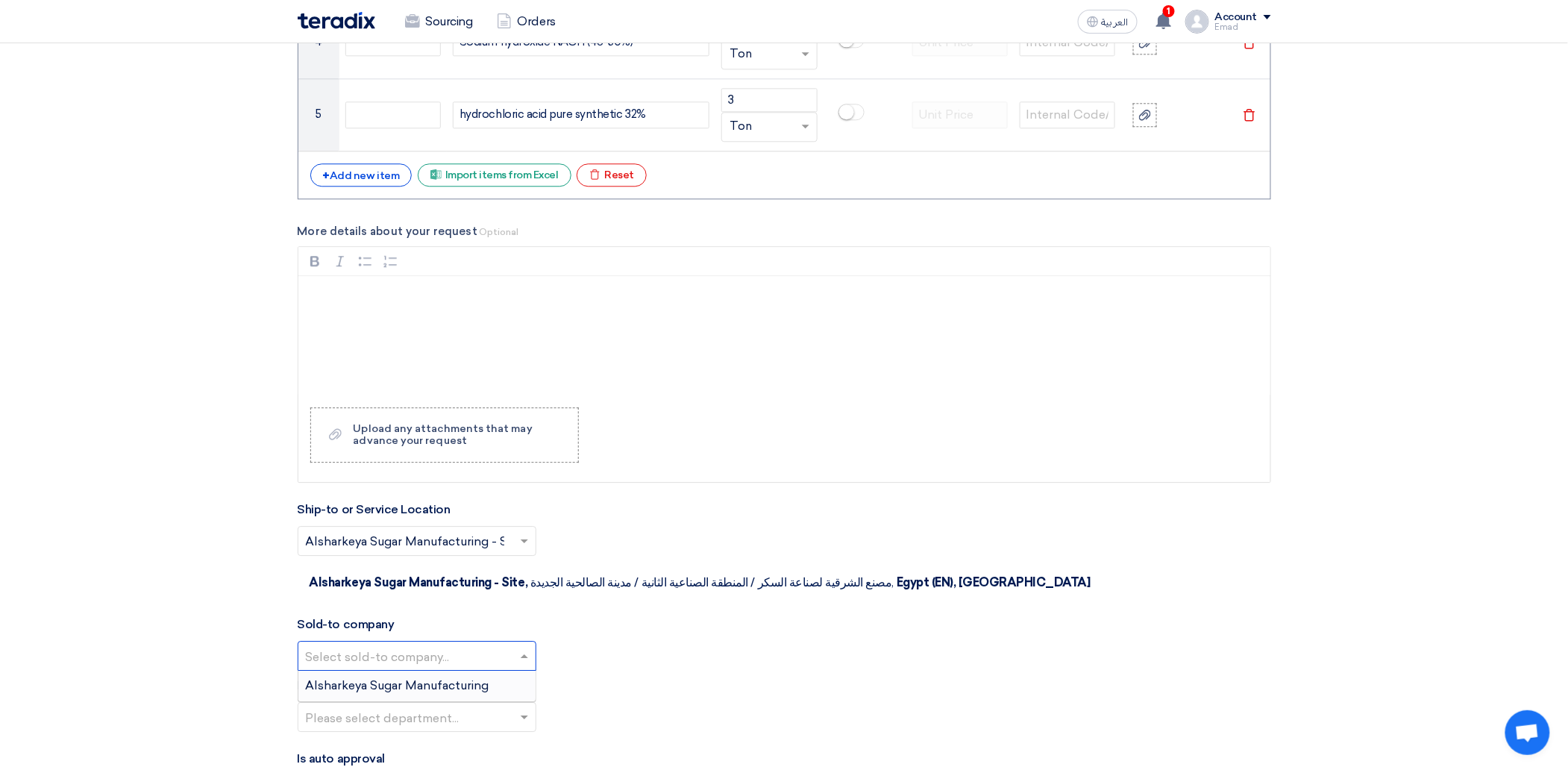
click at [467, 645] on input "text" at bounding box center [409, 656] width 207 height 24
click at [460, 679] on span "Alsharkeya Sugar Manufacturing" at bounding box center [398, 685] width 184 height 15
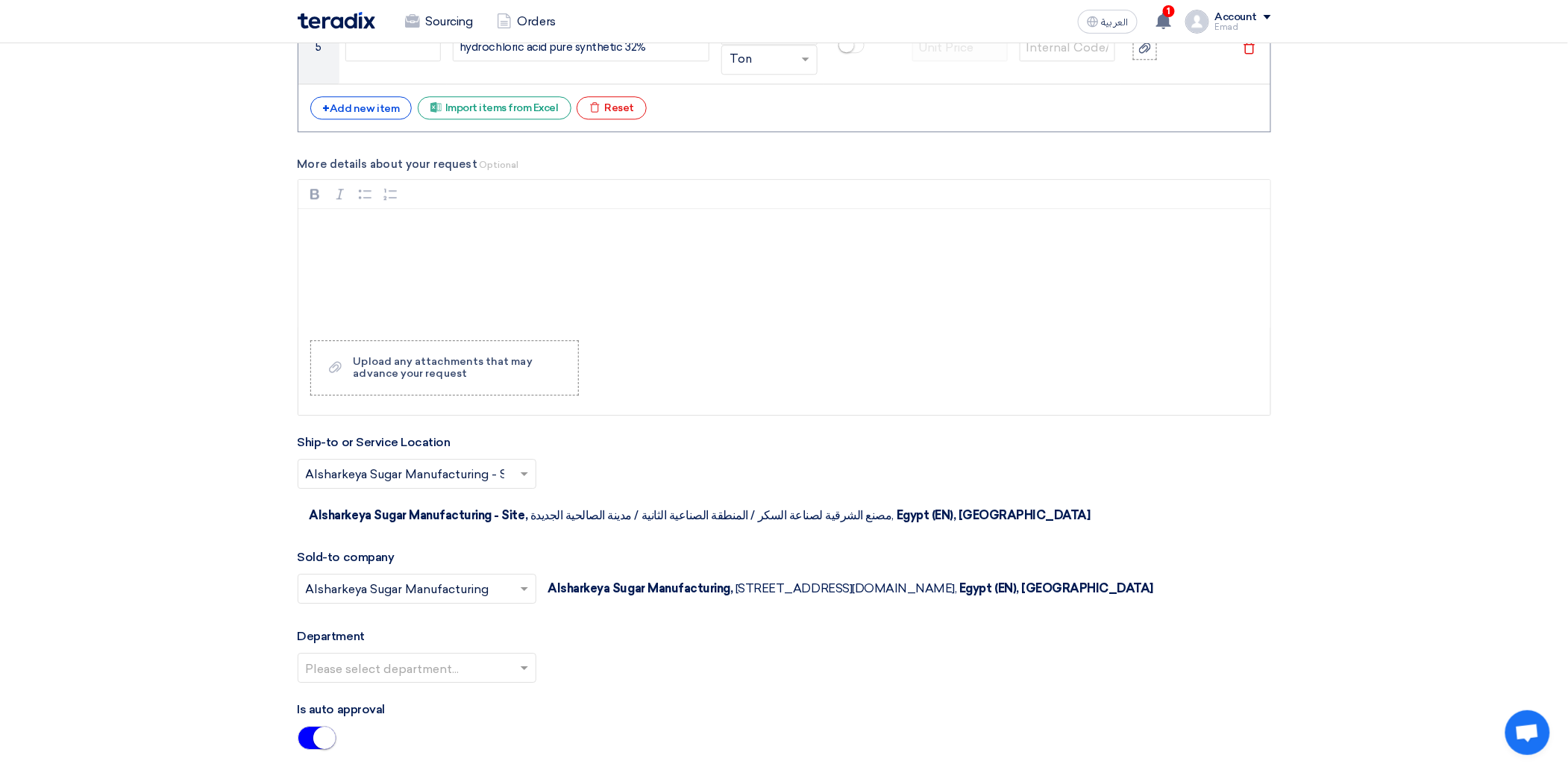
scroll to position [1641, 0]
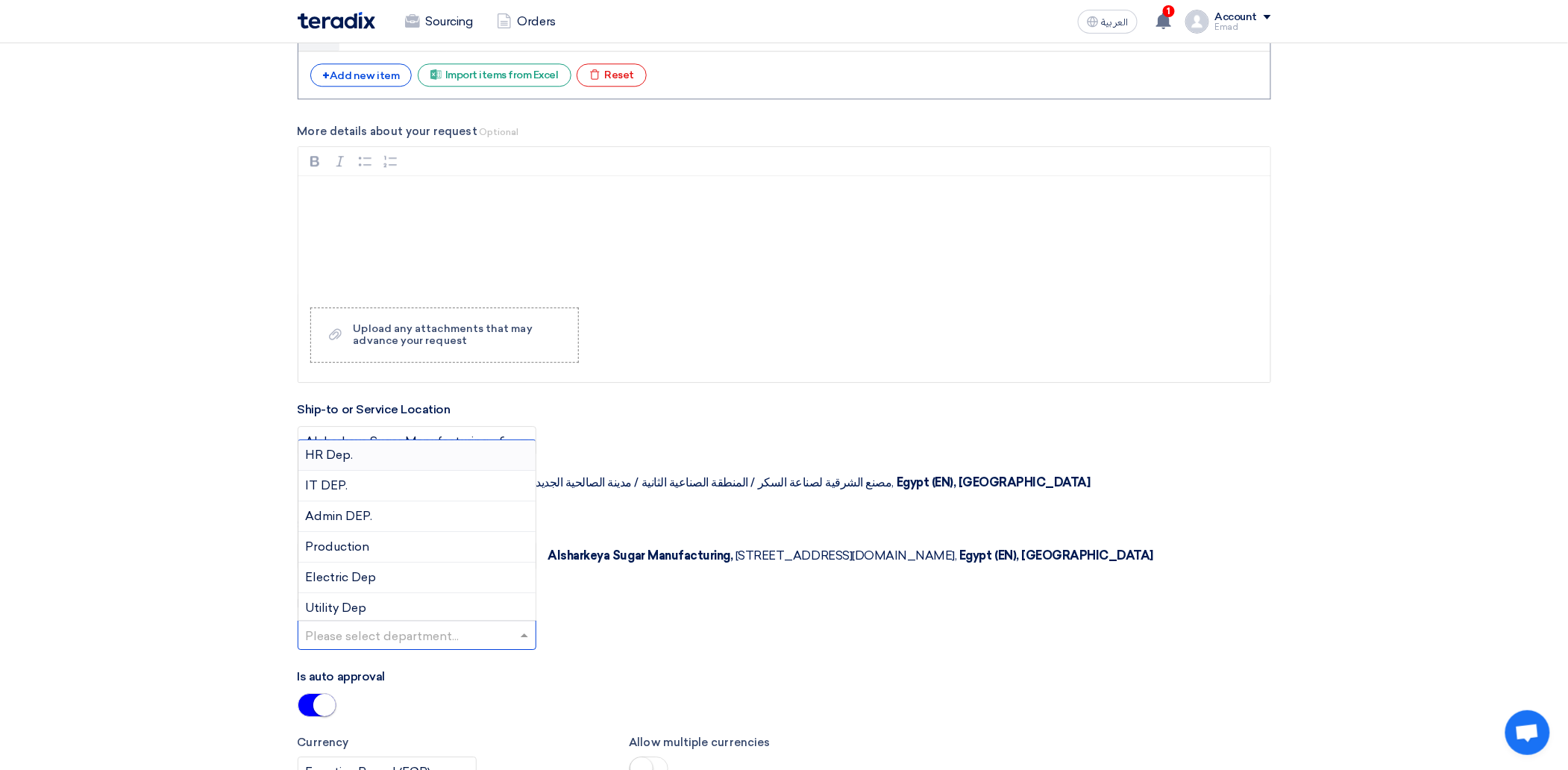
click at [446, 646] on input "text" at bounding box center [409, 636] width 207 height 24
click at [424, 609] on div "Utility Dep" at bounding box center [417, 608] width 237 height 30
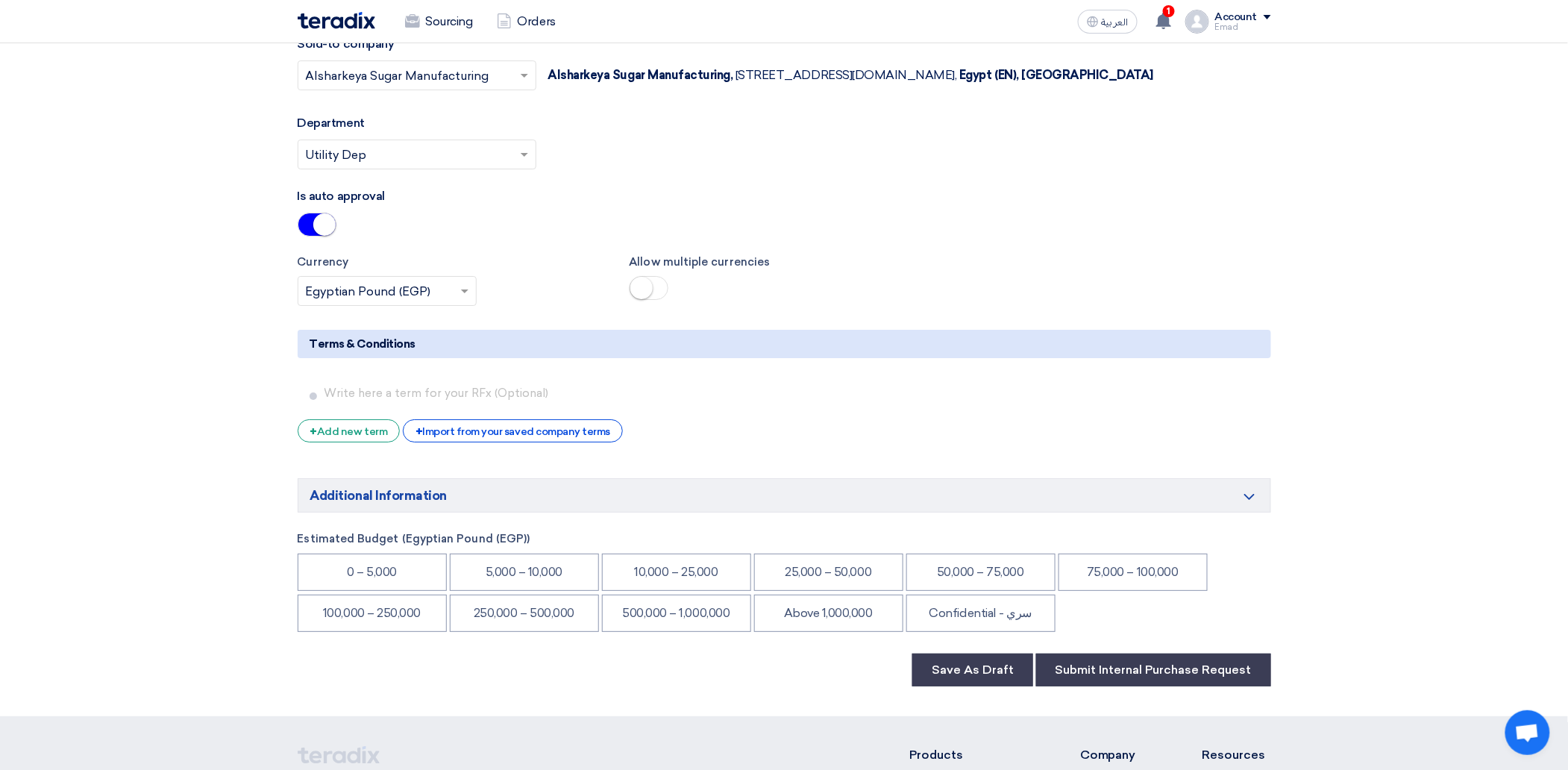
scroll to position [2138, 0]
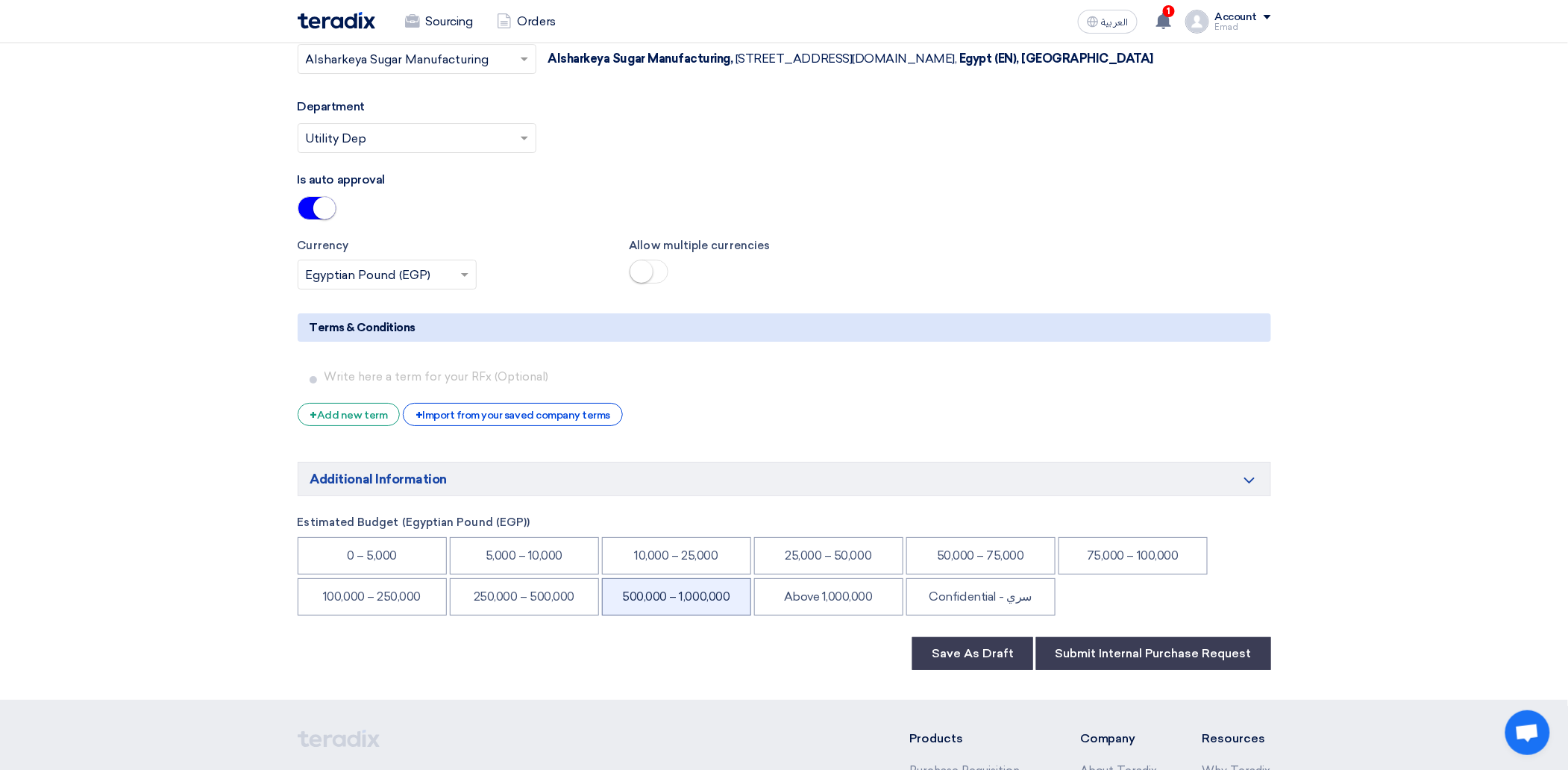
click at [705, 609] on li "500,000 – 1,000,000" at bounding box center [676, 597] width 149 height 37
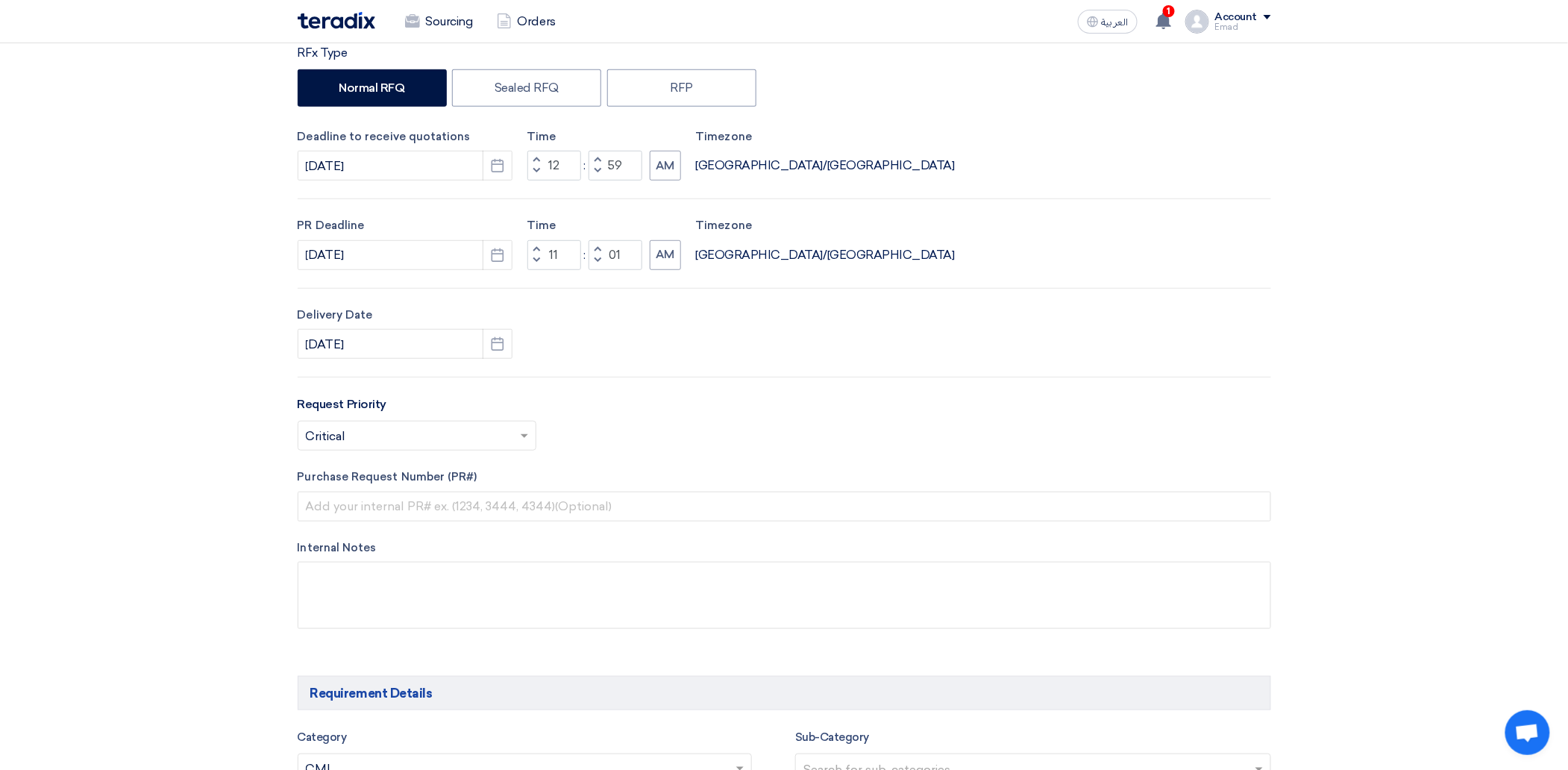
scroll to position [249, 0]
